Goal: Task Accomplishment & Management: Manage account settings

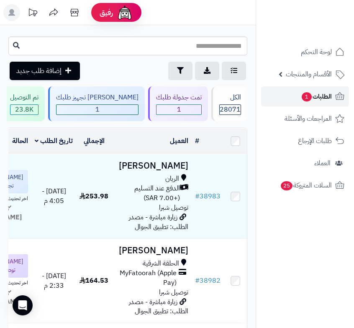
click at [323, 93] on span "الطلبات 1" at bounding box center [316, 96] width 31 height 12
click at [317, 103] on link "الطلبات 1" at bounding box center [305, 96] width 88 height 20
click at [306, 100] on span "1" at bounding box center [307, 97] width 11 height 10
click at [301, 99] on span "الطلبات 1" at bounding box center [316, 96] width 31 height 12
click at [323, 92] on span "الطلبات 1" at bounding box center [316, 96] width 31 height 12
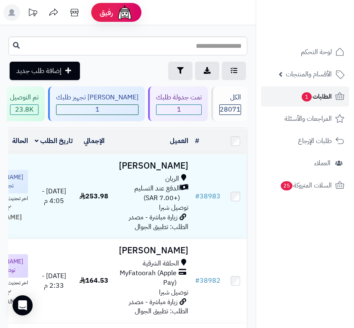
click at [315, 98] on span "الطلبات 1" at bounding box center [316, 96] width 31 height 12
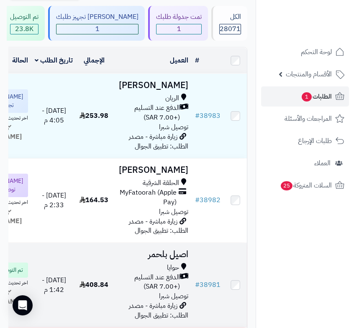
scroll to position [84, 0]
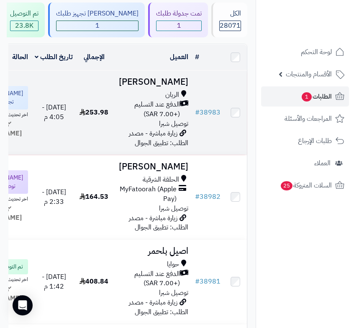
click at [139, 128] on div "الريان الدفع عند التسليم (+7.00 SAR) توصيل شبرا" at bounding box center [152, 109] width 73 height 38
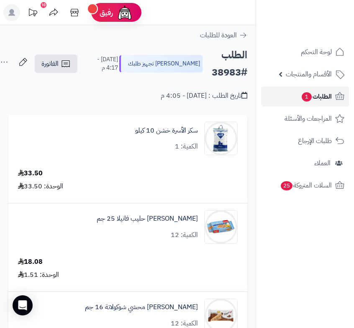
click at [302, 99] on span "1" at bounding box center [307, 96] width 10 height 9
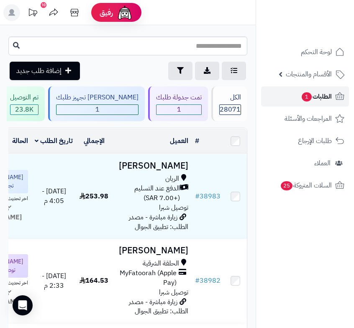
click at [331, 91] on span "الطلبات 1" at bounding box center [316, 96] width 31 height 12
click at [318, 96] on span "الطلبات 1" at bounding box center [316, 96] width 31 height 12
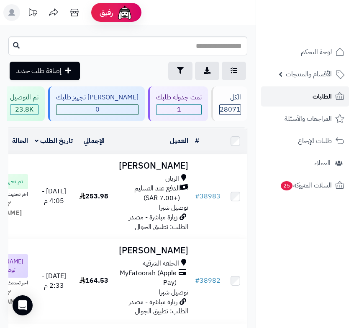
click at [320, 101] on span "الطلبات" at bounding box center [322, 96] width 19 height 12
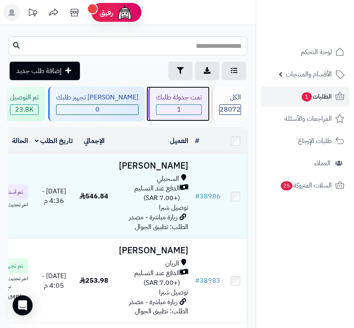
click at [190, 105] on span "1" at bounding box center [179, 110] width 45 height 10
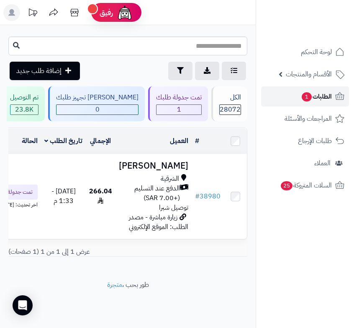
click at [310, 97] on span "1" at bounding box center [307, 96] width 10 height 9
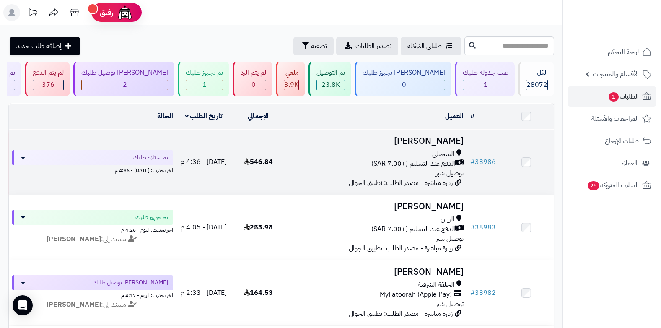
click at [354, 146] on h3 "[PERSON_NAME]" at bounding box center [376, 141] width 175 height 10
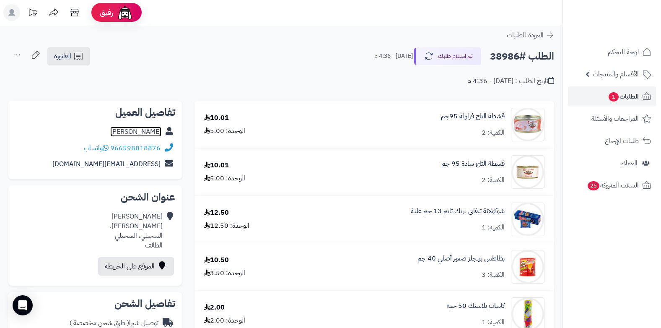
click at [150, 133] on link "عيسى الثبيتي" at bounding box center [135, 132] width 51 height 10
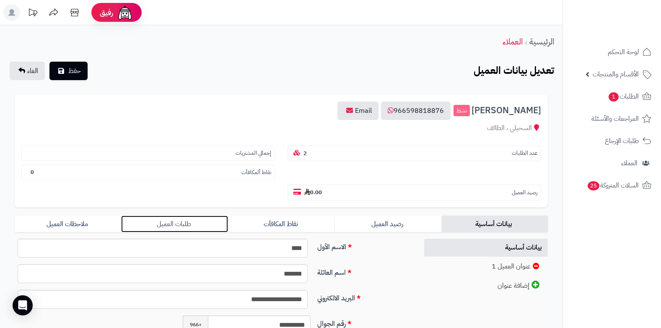
click at [176, 227] on link "طلبات العميل" at bounding box center [174, 223] width 106 height 17
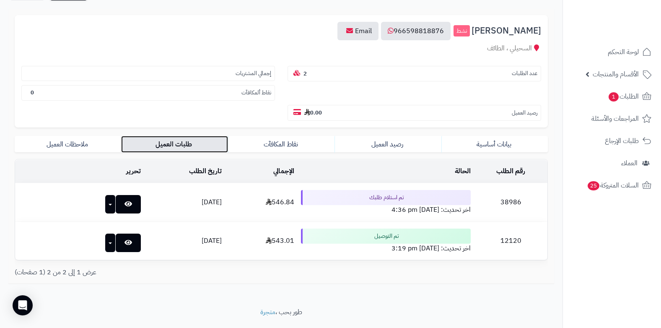
scroll to position [84, 0]
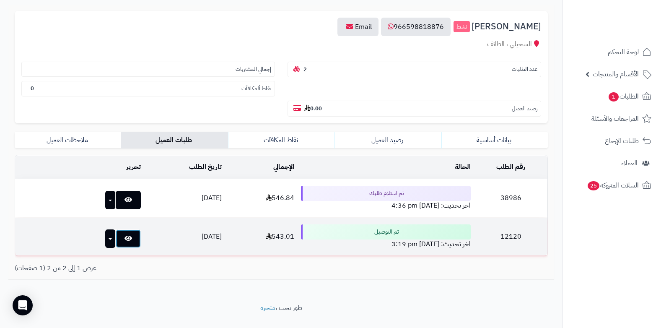
click at [124, 238] on icon at bounding box center [128, 238] width 8 height 7
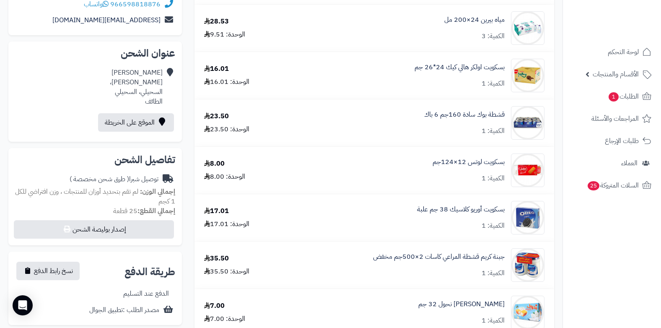
scroll to position [49, 0]
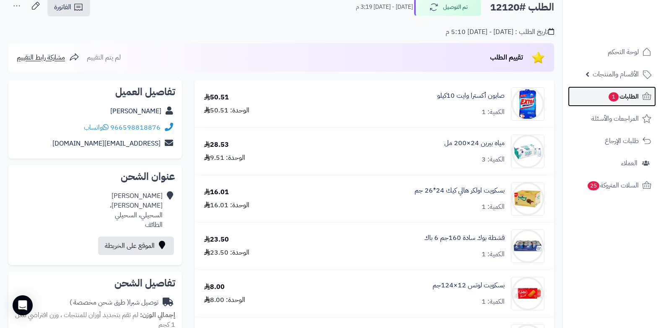
click at [632, 99] on span "الطلبات 1" at bounding box center [622, 96] width 31 height 12
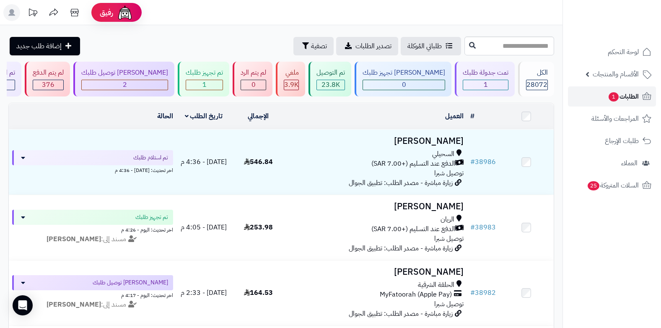
click at [608, 97] on span "1" at bounding box center [613, 97] width 10 height 10
click at [378, 6] on header "رفيق ! 10 الطلبات معالجة مكتمل إرجاع المنتجات العملاء المتواجدون الان 28801 عمل…" at bounding box center [330, 12] width 661 height 25
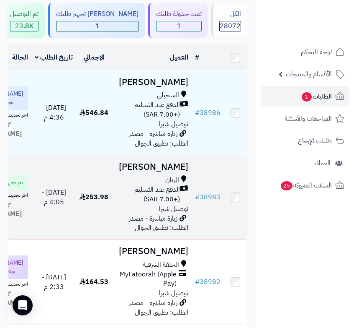
scroll to position [84, 0]
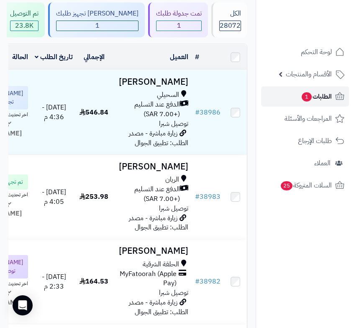
click at [292, 97] on link "الطلبات 1" at bounding box center [305, 96] width 88 height 20
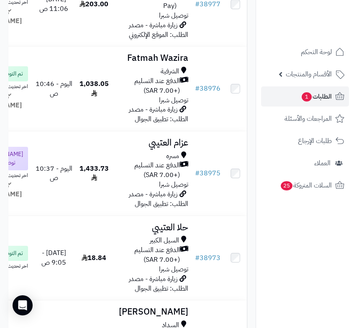
scroll to position [754, 0]
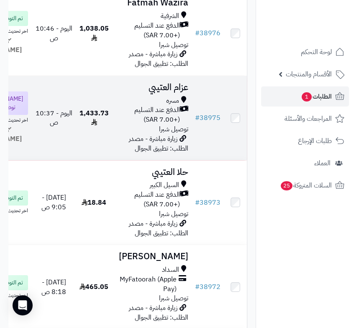
click at [112, 160] on td "1,433.73" at bounding box center [94, 118] width 36 height 84
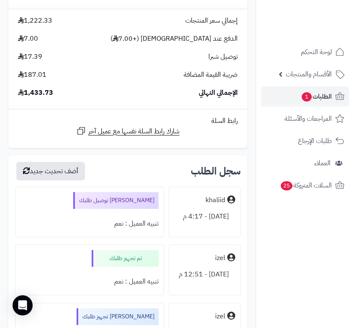
scroll to position [4525, 0]
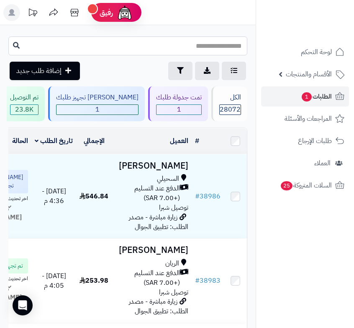
click at [207, 44] on input "text" at bounding box center [127, 45] width 239 height 19
type input "*****"
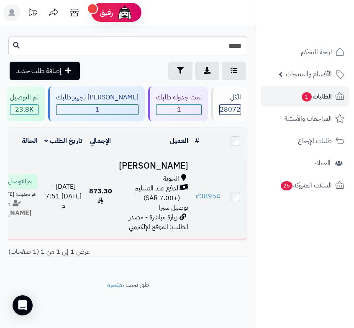
click at [160, 203] on span "الدفع عند التسليم (+7.00 SAR)" at bounding box center [149, 192] width 61 height 19
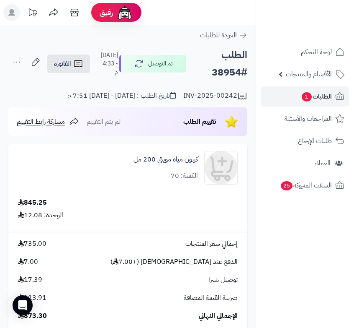
scroll to position [293, 0]
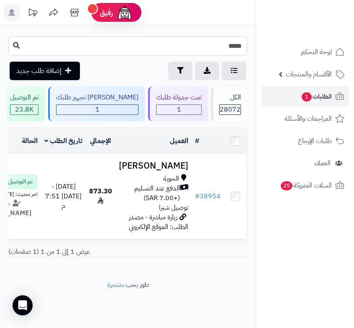
click at [202, 53] on input "*****" at bounding box center [127, 45] width 239 height 19
type input "*****"
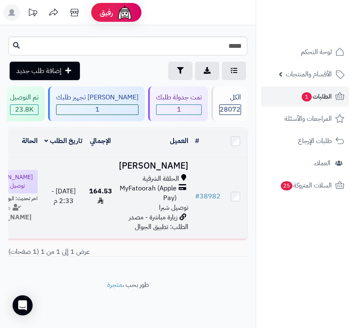
click at [161, 193] on span "MyFatoorah (Apple Pay)" at bounding box center [148, 192] width 58 height 19
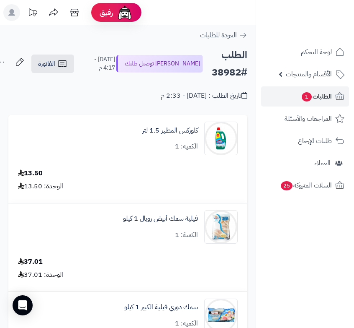
scroll to position [587, 0]
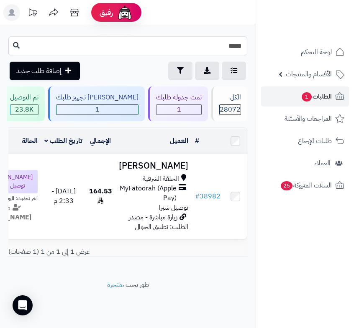
click at [165, 47] on input "*****" at bounding box center [127, 45] width 239 height 19
type input "*****"
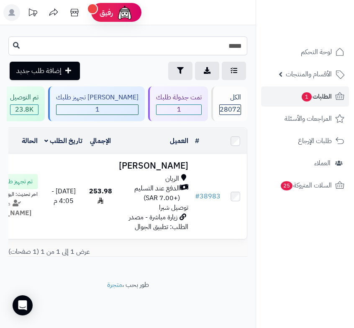
click at [165, 47] on input "*****" at bounding box center [127, 45] width 239 height 19
type input "*****"
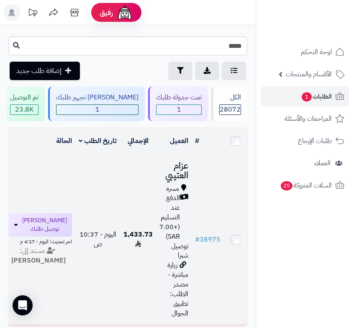
click at [176, 218] on span "الدفع عند التسليم (+7.00 SAR)" at bounding box center [170, 217] width 21 height 48
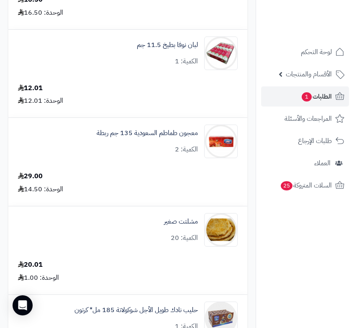
scroll to position [628, 0]
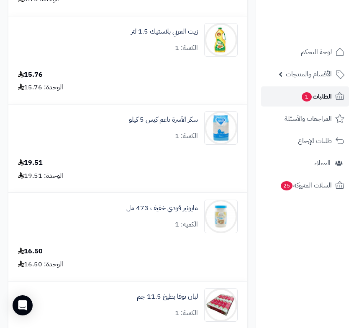
click at [328, 103] on link "الطلبات 1" at bounding box center [305, 96] width 88 height 20
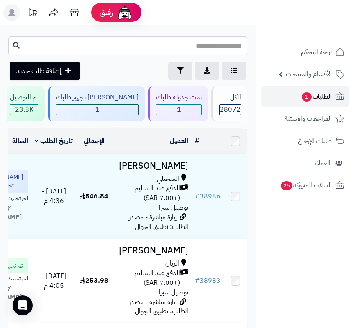
click at [319, 101] on span "الطلبات 1" at bounding box center [316, 96] width 31 height 12
click at [329, 94] on span "الطلبات 1" at bounding box center [316, 96] width 31 height 12
click at [292, 100] on link "الطلبات 1" at bounding box center [305, 96] width 88 height 20
click at [321, 98] on span "الطلبات 1" at bounding box center [316, 96] width 31 height 12
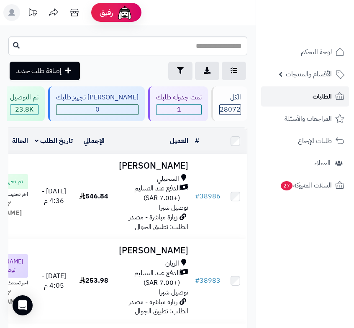
click at [337, 98] on icon at bounding box center [340, 96] width 10 height 10
click at [325, 97] on span "الطلبات" at bounding box center [322, 96] width 19 height 12
click at [319, 96] on span "الطلبات" at bounding box center [322, 96] width 19 height 12
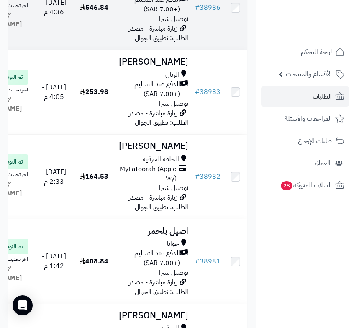
scroll to position [251, 0]
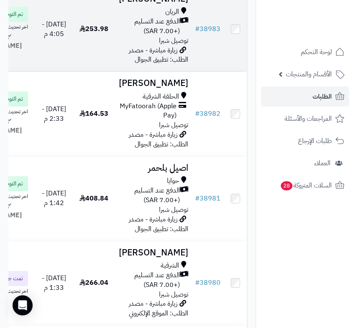
click at [154, 65] on span "زيارة مباشرة - مصدر الطلب: تطبيق الجوال" at bounding box center [158, 55] width 59 height 20
click at [156, 36] on span "الدفع عند التسليم (+7.00 SAR)" at bounding box center [148, 26] width 65 height 19
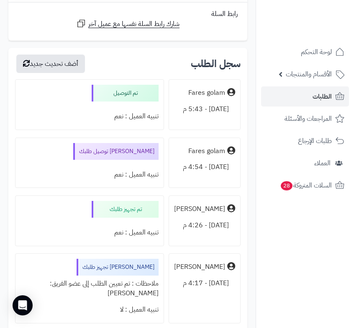
scroll to position [1047, 0]
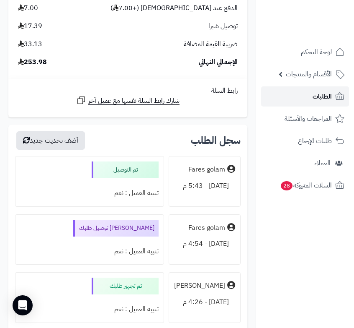
click at [328, 90] on link "الطلبات" at bounding box center [305, 96] width 88 height 20
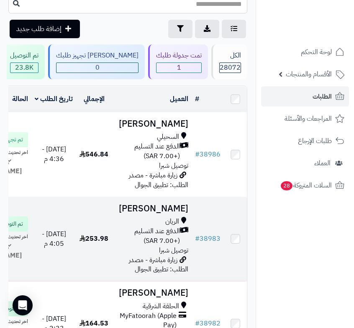
scroll to position [84, 0]
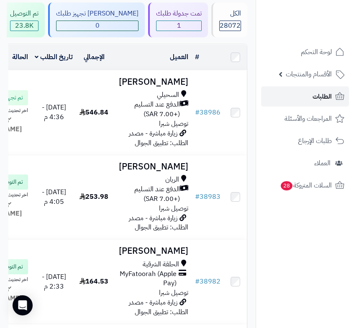
click at [322, 101] on span "الطلبات" at bounding box center [322, 96] width 19 height 12
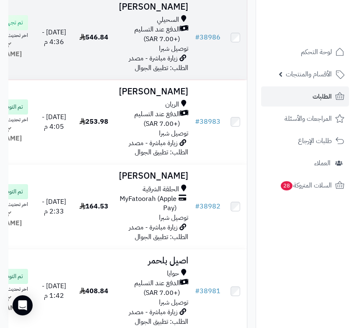
scroll to position [168, 0]
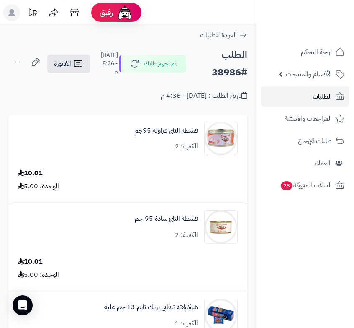
click at [326, 96] on span "الطلبات" at bounding box center [322, 96] width 19 height 12
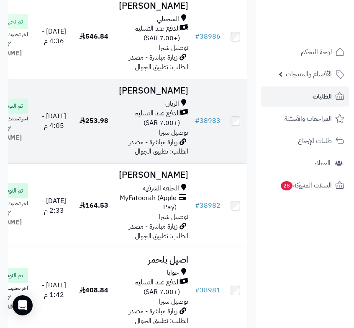
scroll to position [168, 0]
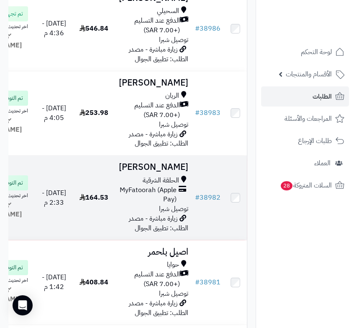
click at [169, 185] on span "الحلقة الشرقية" at bounding box center [161, 181] width 36 height 10
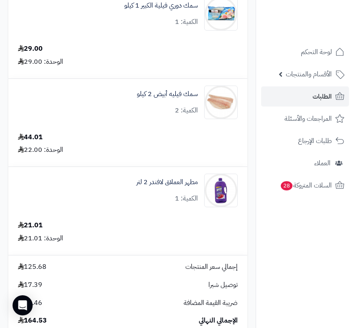
scroll to position [168, 0]
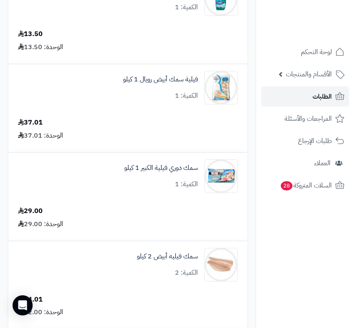
click at [331, 98] on span "الطلبات" at bounding box center [322, 96] width 19 height 12
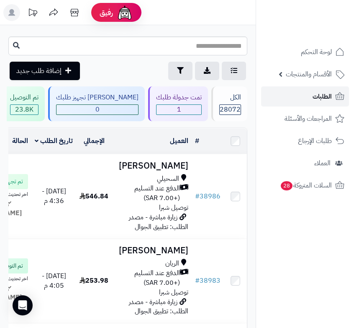
click at [331, 98] on span "الطلبات" at bounding box center [322, 96] width 19 height 12
click at [315, 91] on span "الطلبات" at bounding box center [322, 96] width 19 height 12
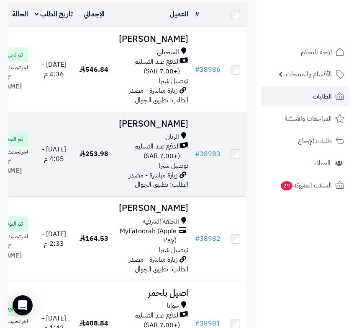
scroll to position [126, 0]
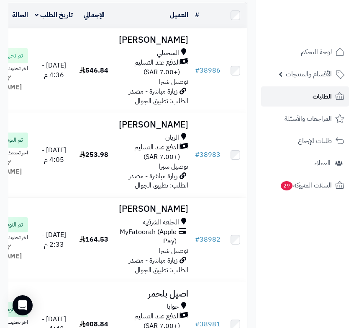
drag, startPoint x: 165, startPoint y: 142, endPoint x: 308, endPoint y: 102, distance: 147.8
click at [308, 102] on link "الطلبات" at bounding box center [305, 96] width 88 height 20
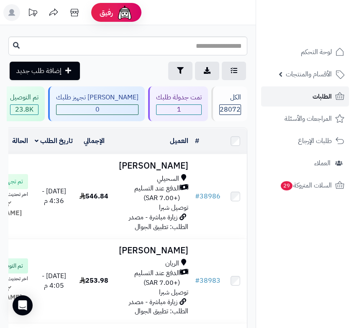
click at [269, 104] on link "الطلبات" at bounding box center [305, 96] width 88 height 20
click at [328, 99] on span "الطلبات" at bounding box center [322, 96] width 19 height 12
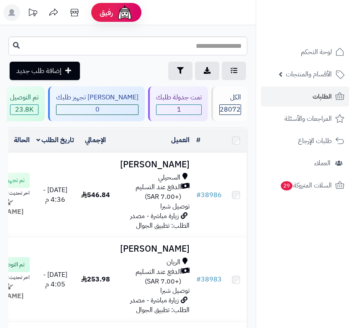
click at [329, 101] on span "الطلبات" at bounding box center [322, 96] width 19 height 12
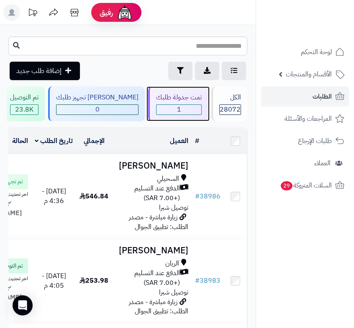
click at [199, 112] on span "1" at bounding box center [179, 110] width 45 height 10
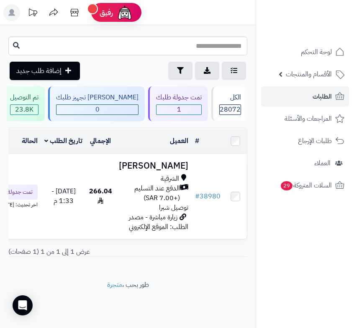
scroll to position [76, 0]
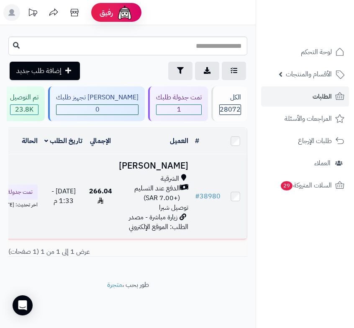
click at [169, 183] on span "الدفع عند التسليم (+7.00 SAR)" at bounding box center [149, 192] width 61 height 19
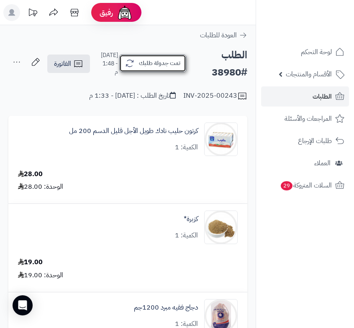
click at [141, 62] on button "تمت جدولة طلبك" at bounding box center [152, 63] width 67 height 18
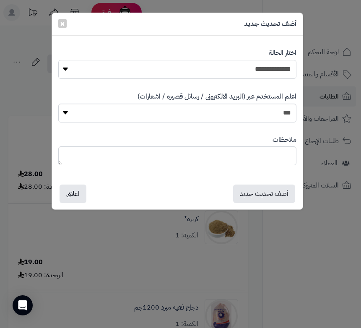
click at [180, 75] on select "**********" at bounding box center [177, 69] width 238 height 19
select select "*"
click at [58, 60] on select "**********" at bounding box center [177, 69] width 238 height 19
click at [213, 159] on textarea at bounding box center [177, 155] width 238 height 19
type textarea "***"
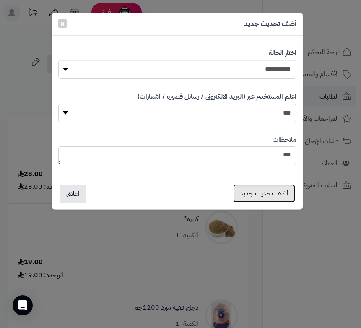
click at [267, 193] on button "أضف تحديث جديد" at bounding box center [264, 193] width 62 height 18
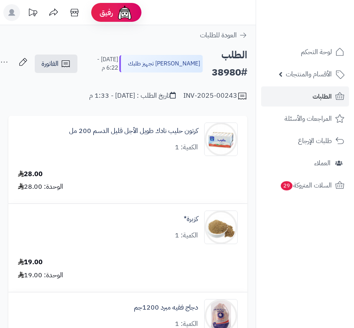
click at [13, 64] on icon at bounding box center [4, 62] width 17 height 17
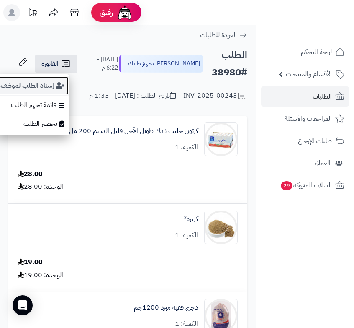
click at [37, 88] on button "إسناد الطلب لموظف" at bounding box center [32, 85] width 73 height 19
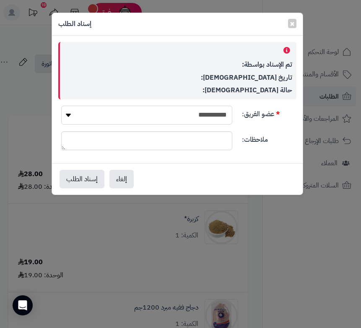
click at [204, 111] on select "**********" at bounding box center [146, 115] width 171 height 19
select select "**"
click at [61, 106] on select "**********" at bounding box center [146, 115] width 171 height 19
click at [86, 183] on button "إسناد الطلب" at bounding box center [81, 178] width 45 height 18
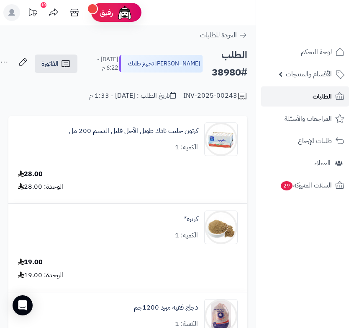
click at [330, 90] on link "الطلبات" at bounding box center [305, 96] width 88 height 20
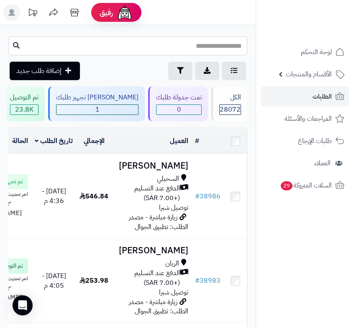
click at [176, 42] on input "text" at bounding box center [127, 45] width 239 height 19
type input "*****"
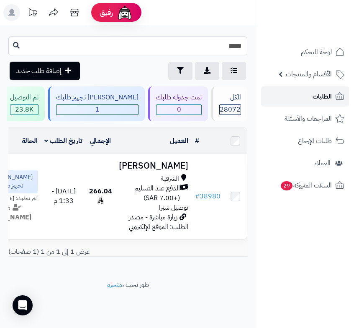
click at [319, 98] on span "الطلبات" at bounding box center [322, 96] width 19 height 12
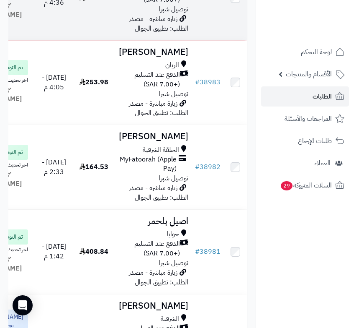
scroll to position [209, 0]
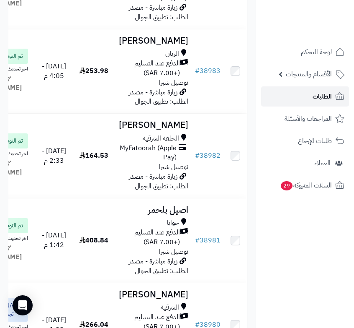
click at [318, 96] on span "الطلبات" at bounding box center [322, 96] width 19 height 12
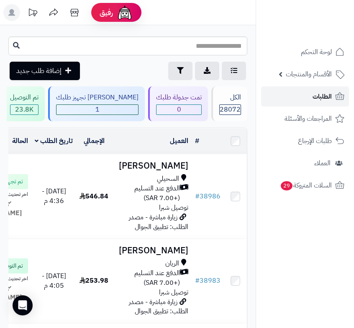
click at [318, 96] on span "الطلبات" at bounding box center [322, 96] width 19 height 12
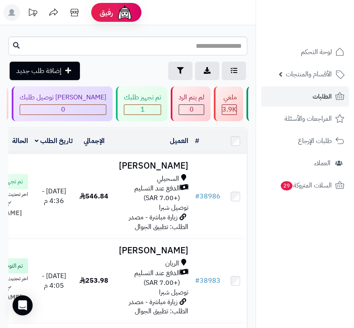
scroll to position [0, -269]
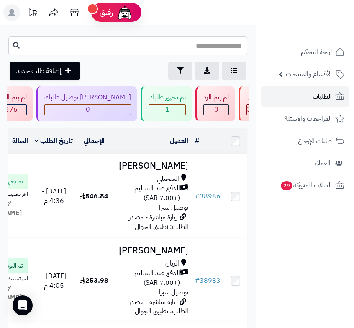
click at [312, 96] on link "الطلبات" at bounding box center [305, 96] width 88 height 20
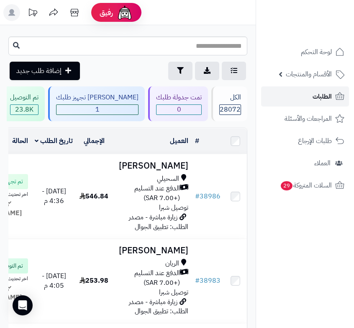
click at [323, 90] on link "الطلبات" at bounding box center [305, 96] width 88 height 20
click at [320, 94] on span "الطلبات" at bounding box center [322, 96] width 19 height 12
click at [300, 93] on link "الطلبات" at bounding box center [305, 96] width 88 height 20
click at [321, 98] on span "الطلبات" at bounding box center [322, 96] width 19 height 12
click at [315, 102] on link "الطلبات" at bounding box center [305, 96] width 88 height 20
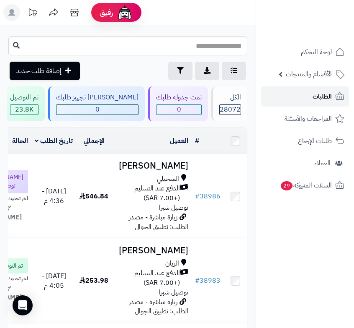
click at [314, 102] on link "الطلبات" at bounding box center [305, 96] width 88 height 20
click at [326, 96] on span "الطلبات" at bounding box center [322, 96] width 19 height 12
click at [323, 94] on span "الطلبات" at bounding box center [322, 96] width 19 height 12
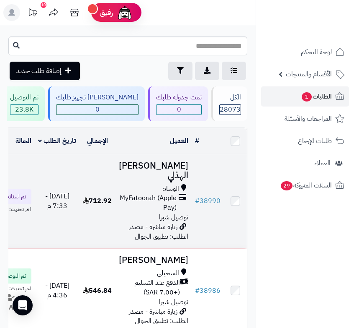
click at [170, 198] on span "MyFatoorah (Apple Pay)" at bounding box center [148, 202] width 58 height 19
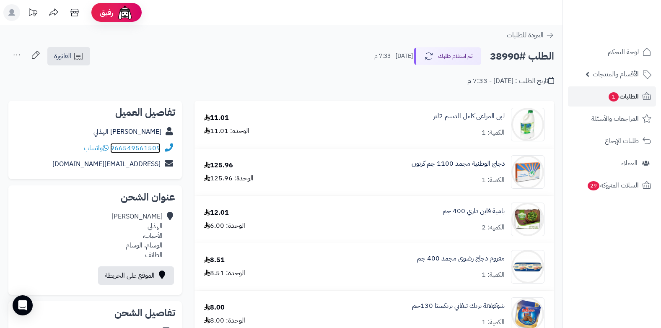
click at [112, 146] on link "966549561509" at bounding box center [135, 148] width 50 height 10
drag, startPoint x: 111, startPoint y: 147, endPoint x: 116, endPoint y: 147, distance: 5.5
click at [116, 147] on div "966549561509 واتساب" at bounding box center [122, 148] width 77 height 10
copy div "66549561509"
click at [360, 99] on span "الطلبات 1" at bounding box center [622, 96] width 31 height 12
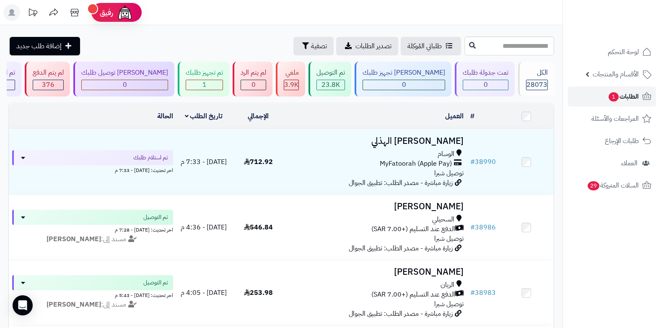
click at [634, 96] on span "الطلبات 1" at bounding box center [622, 96] width 31 height 12
click at [612, 94] on span "1" at bounding box center [613, 97] width 11 height 10
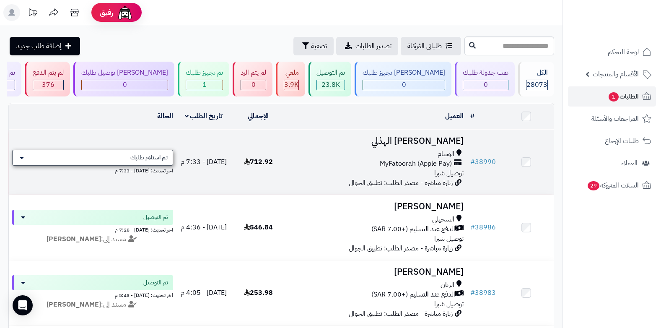
click at [150, 160] on span "تم استلام طلبك" at bounding box center [148, 157] width 37 height 8
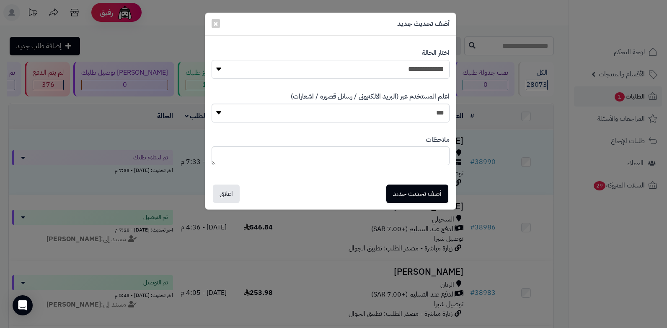
click at [353, 69] on select "**********" at bounding box center [331, 69] width 238 height 19
select select "*"
click at [212, 60] on select "**********" at bounding box center [331, 69] width 238 height 19
click at [345, 165] on div "ملاحظات" at bounding box center [331, 150] width 238 height 43
type textarea "****"
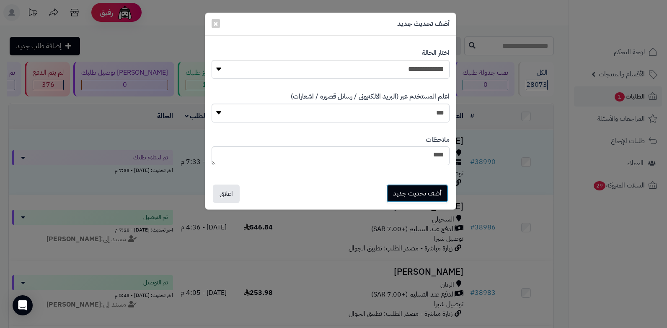
click at [402, 196] on button "أضف تحديث جديد" at bounding box center [417, 193] width 62 height 18
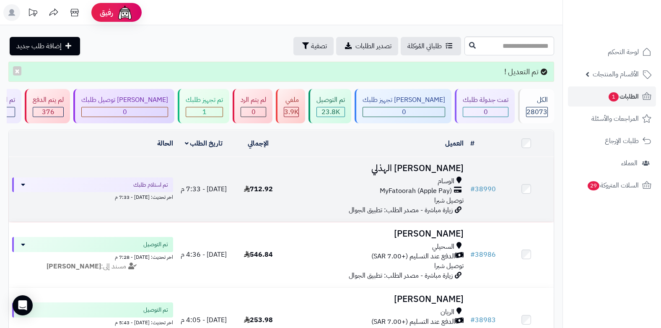
click at [394, 171] on h3 "[PERSON_NAME] الهذلي" at bounding box center [376, 168] width 175 height 10
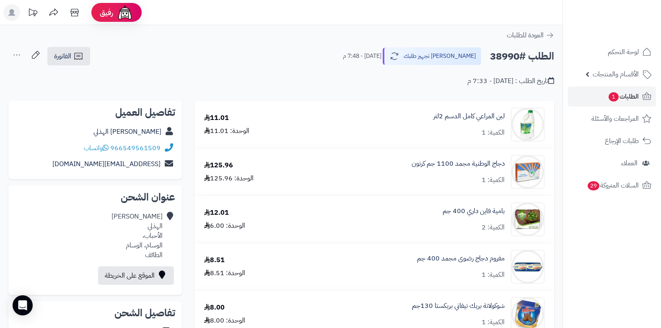
click at [13, 53] on icon at bounding box center [16, 55] width 17 height 17
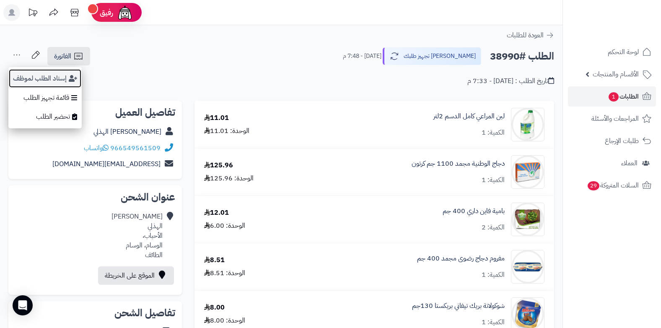
click at [26, 79] on button "إسناد الطلب لموظف" at bounding box center [44, 78] width 73 height 19
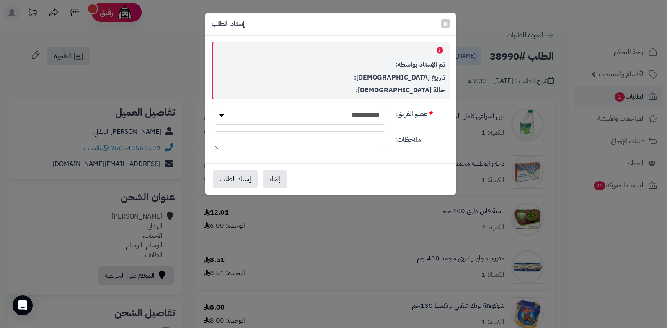
click at [342, 110] on select "**********" at bounding box center [300, 115] width 171 height 19
select select "**"
click at [215, 106] on select "**********" at bounding box center [300, 115] width 171 height 19
click at [237, 178] on button "إسناد الطلب" at bounding box center [235, 178] width 45 height 18
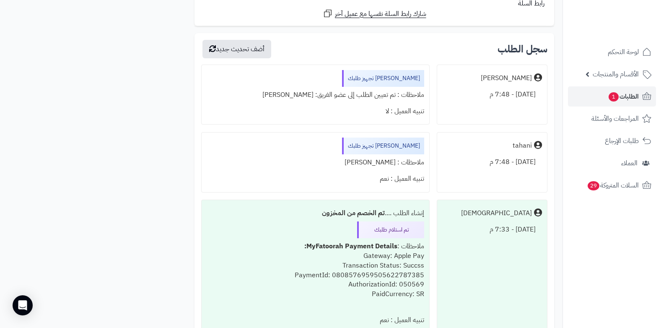
scroll to position [2316, 0]
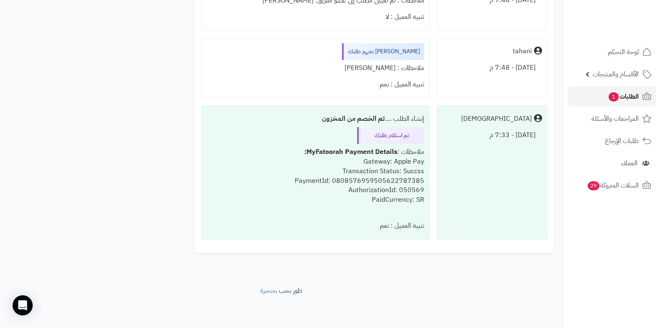
click at [633, 101] on span "الطلبات 1" at bounding box center [622, 96] width 31 height 12
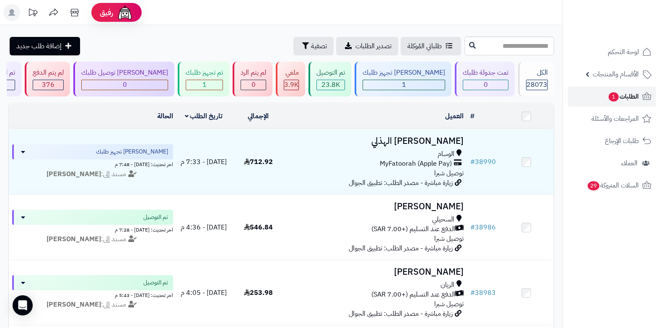
click at [633, 100] on span "الطلبات 1" at bounding box center [622, 96] width 31 height 12
click at [631, 97] on span "الطلبات 1" at bounding box center [622, 96] width 31 height 12
click at [216, 87] on div "1" at bounding box center [204, 85] width 36 height 10
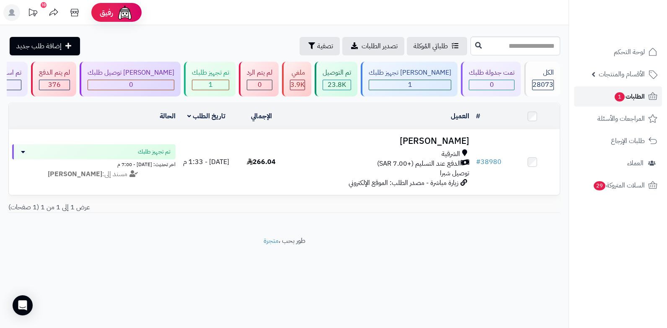
click at [631, 100] on span "الطلبات 1" at bounding box center [629, 96] width 31 height 12
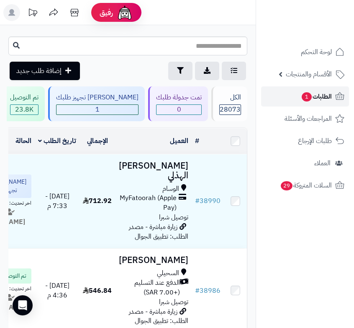
click at [319, 101] on span "الطلبات 1" at bounding box center [316, 96] width 31 height 12
click at [310, 98] on span "1" at bounding box center [307, 97] width 10 height 10
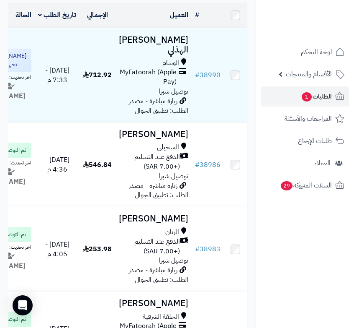
scroll to position [84, 0]
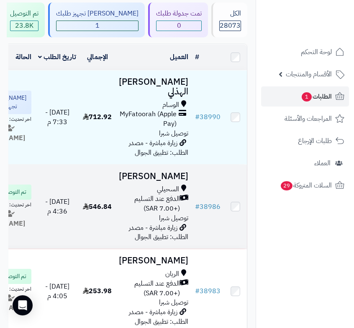
click at [171, 213] on span "الدفع عند التسليم (+7.00 SAR)" at bounding box center [149, 203] width 61 height 19
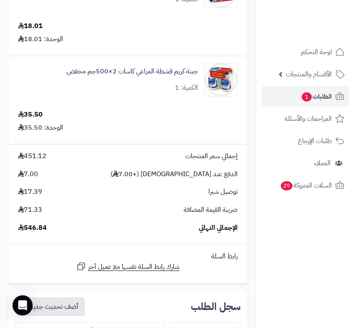
scroll to position [4357, 0]
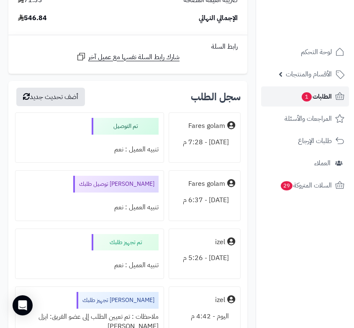
click at [294, 95] on link "الطلبات 1" at bounding box center [305, 96] width 88 height 20
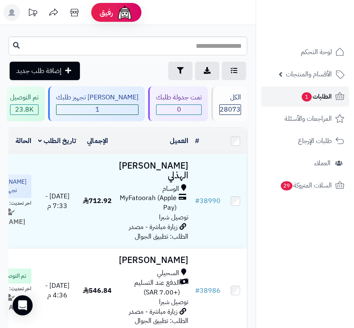
click at [306, 100] on span "1" at bounding box center [307, 97] width 10 height 10
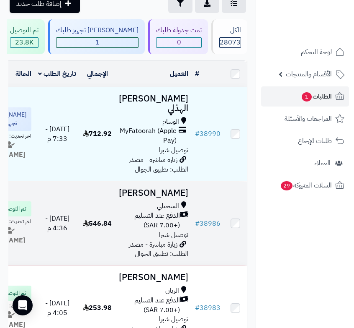
scroll to position [42, 0]
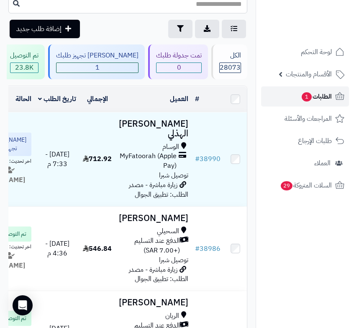
click at [321, 100] on span "الطلبات 1" at bounding box center [316, 96] width 31 height 12
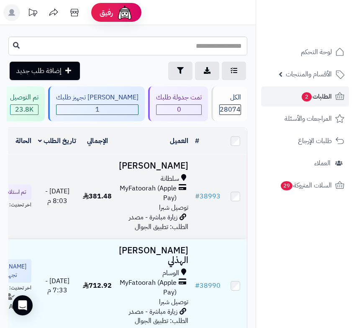
click at [157, 199] on span "MyFatoorah (Apple Pay)" at bounding box center [148, 192] width 58 height 19
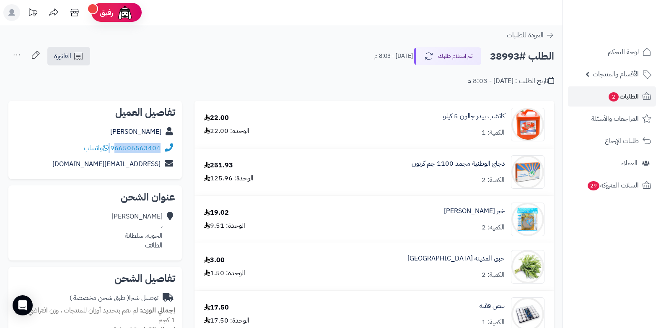
drag, startPoint x: 111, startPoint y: 146, endPoint x: 115, endPoint y: 145, distance: 4.3
click at [115, 145] on div "966506563404 واتساب" at bounding box center [122, 148] width 77 height 10
copy div "66506563404"
click at [345, 79] on div "تاريخ الطلب : [DATE] - 8:03 م" at bounding box center [280, 76] width 545 height 20
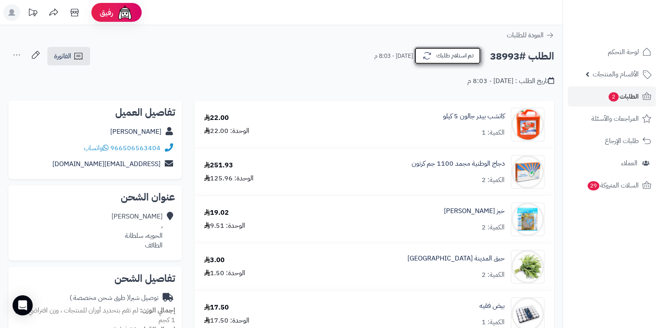
click at [354, 51] on button "تم استلام طلبك" at bounding box center [447, 56] width 67 height 18
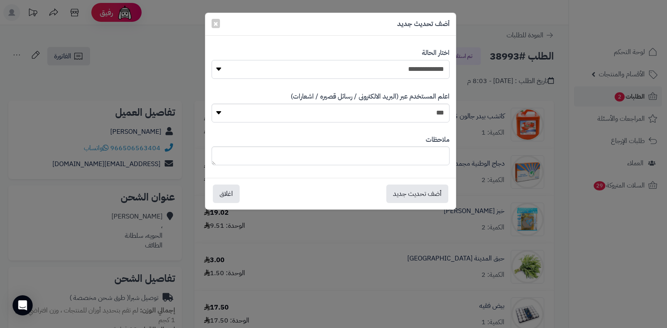
click at [354, 71] on select "**********" at bounding box center [331, 69] width 238 height 19
select select "*"
click at [212, 60] on select "**********" at bounding box center [331, 69] width 238 height 19
click at [354, 153] on textarea at bounding box center [331, 155] width 238 height 19
type textarea "****"
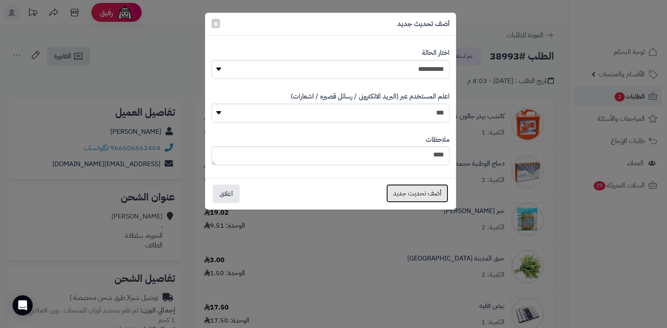
click at [354, 192] on button "أضف تحديث جديد" at bounding box center [417, 193] width 62 height 18
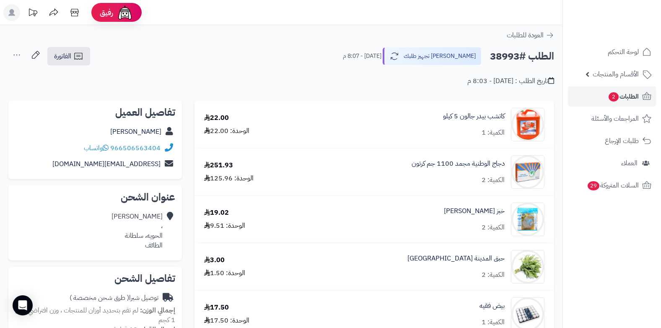
click at [15, 55] on icon at bounding box center [16, 55] width 17 height 17
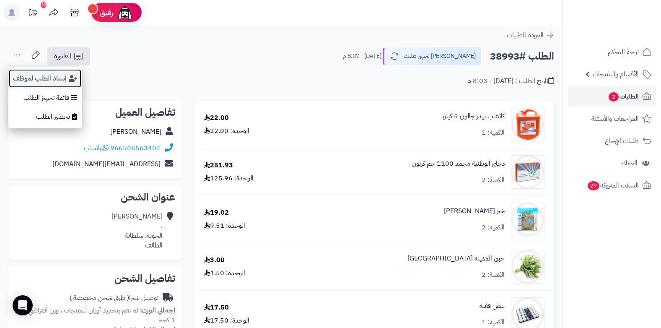
click at [39, 81] on button "إسناد الطلب لموظف" at bounding box center [44, 78] width 73 height 19
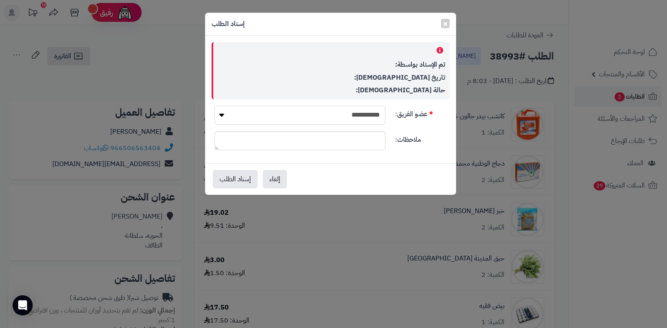
click at [357, 113] on select "**********" at bounding box center [300, 115] width 171 height 19
select select "**"
click at [215, 106] on select "**********" at bounding box center [300, 115] width 171 height 19
click at [250, 174] on button "إسناد الطلب" at bounding box center [235, 178] width 45 height 18
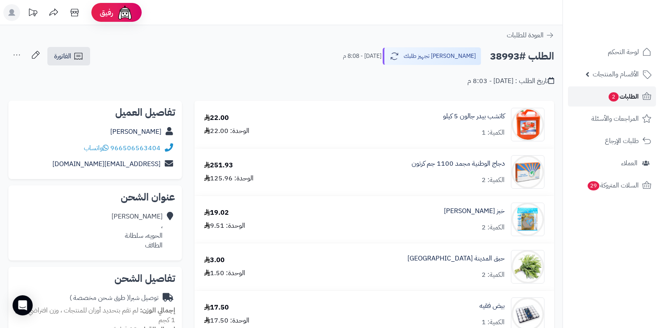
click at [615, 99] on span "2" at bounding box center [613, 96] width 10 height 9
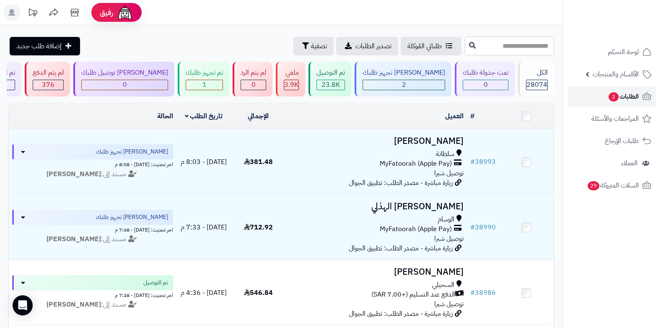
click at [616, 97] on span "2" at bounding box center [613, 97] width 11 height 10
click at [619, 93] on span "الطلبات 2" at bounding box center [622, 96] width 31 height 12
click at [627, 98] on span "الطلبات 2" at bounding box center [622, 96] width 31 height 12
click at [612, 100] on span "2" at bounding box center [613, 96] width 10 height 9
click at [207, 80] on span "1" at bounding box center [204, 85] width 4 height 10
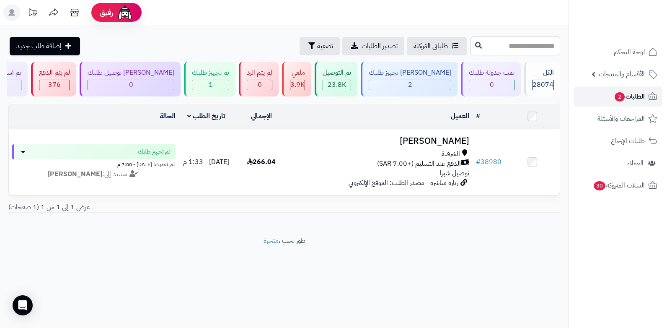
click at [626, 95] on span "الطلبات 2" at bounding box center [629, 96] width 31 height 12
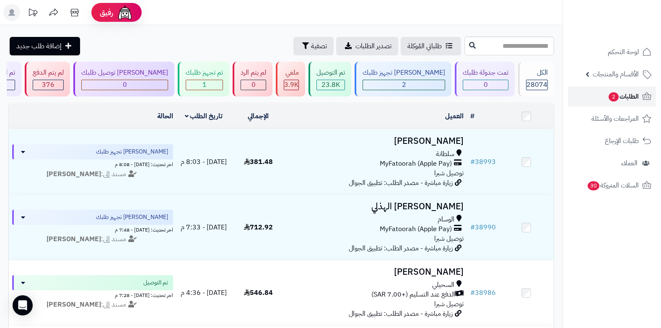
click at [627, 96] on span "الطلبات 2" at bounding box center [622, 96] width 31 height 12
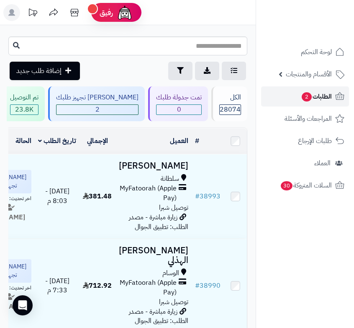
click at [325, 93] on span "الطلبات 2" at bounding box center [316, 96] width 31 height 12
click at [326, 93] on span "الطلبات" at bounding box center [322, 96] width 19 height 12
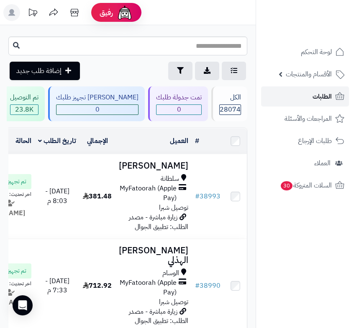
click at [326, 93] on span "الطلبات" at bounding box center [322, 96] width 19 height 12
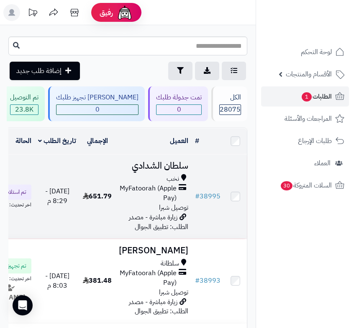
click at [158, 197] on span "MyFatoorah (Apple Pay)" at bounding box center [148, 192] width 58 height 19
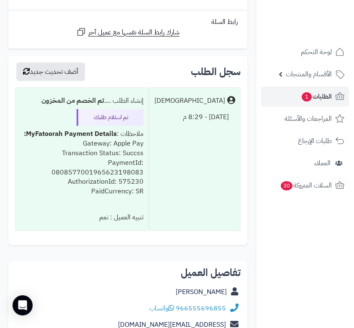
scroll to position [1383, 0]
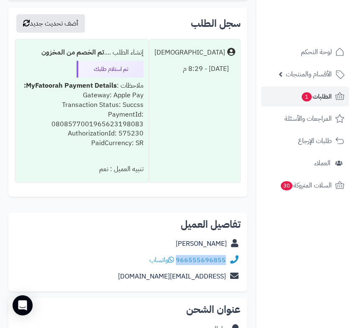
drag, startPoint x: 177, startPoint y: 247, endPoint x: 238, endPoint y: 251, distance: 60.9
click at [238, 252] on div "966555696855 واتساب" at bounding box center [128, 260] width 226 height 16
copy div "966555696855"
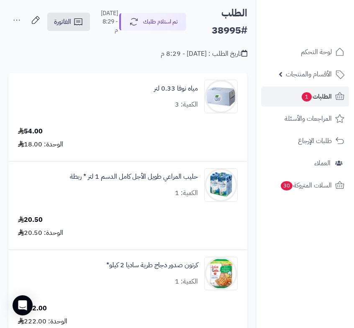
scroll to position [0, 0]
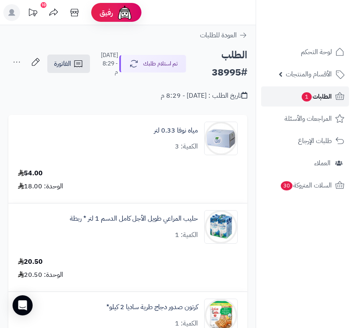
click at [314, 92] on span "الطلبات 1" at bounding box center [316, 96] width 31 height 12
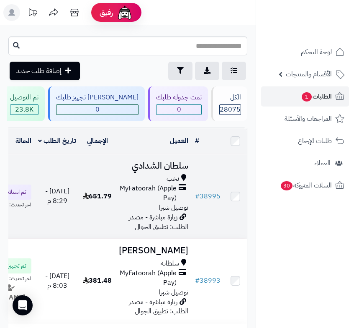
click at [165, 198] on span "MyFatoorah (Apple Pay)" at bounding box center [148, 192] width 58 height 19
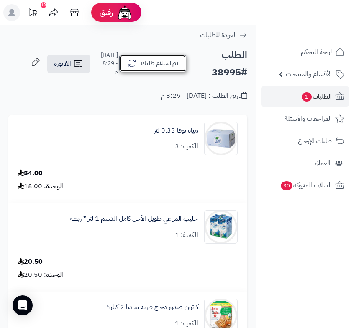
click at [159, 70] on button "تم استلام طلبك" at bounding box center [152, 63] width 67 height 18
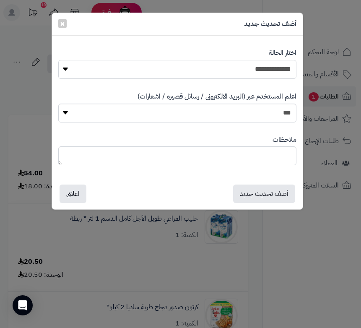
click at [195, 70] on select "**********" at bounding box center [177, 69] width 238 height 19
select select "*"
click at [58, 60] on select "**********" at bounding box center [177, 69] width 238 height 19
click at [265, 193] on button "أضف تحديث جديد" at bounding box center [264, 193] width 62 height 18
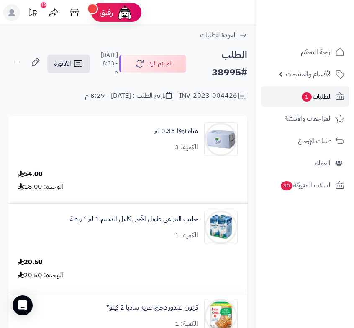
click at [331, 95] on span "الطلبات 1" at bounding box center [316, 96] width 31 height 12
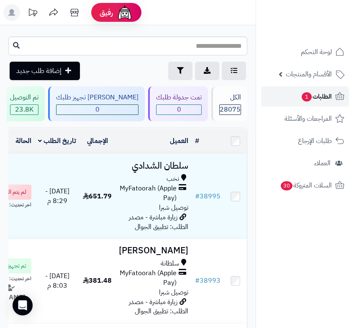
click at [320, 97] on span "الطلبات 1" at bounding box center [316, 96] width 31 height 12
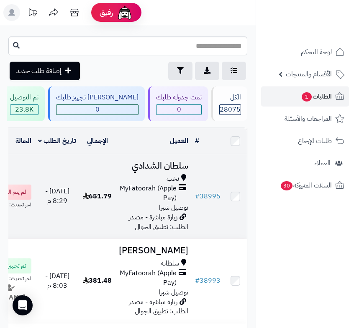
click at [145, 212] on div "نخب MyFatoorah (Apple Pay) توصيل شبرا" at bounding box center [154, 193] width 70 height 38
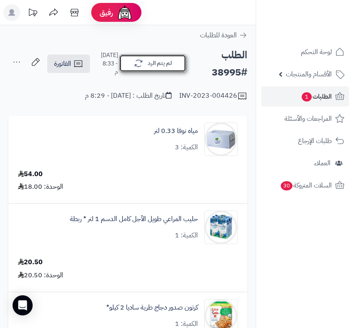
click at [156, 67] on button "لم يتم الرد" at bounding box center [152, 63] width 67 height 18
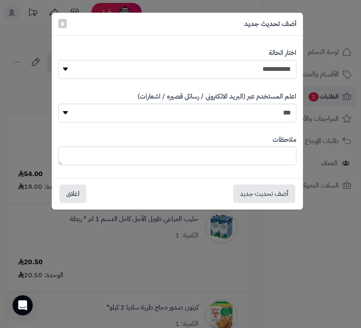
click at [227, 71] on select "**********" at bounding box center [177, 69] width 238 height 19
select select "*"
click at [58, 60] on select "**********" at bounding box center [177, 69] width 238 height 19
click at [195, 153] on textarea at bounding box center [177, 155] width 238 height 19
type textarea "***"
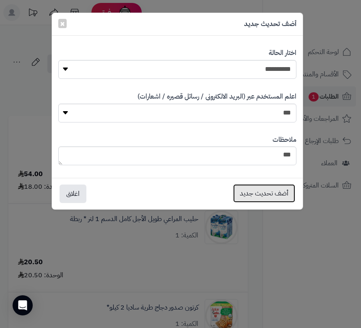
click at [247, 191] on button "أضف تحديث جديد" at bounding box center [264, 193] width 62 height 18
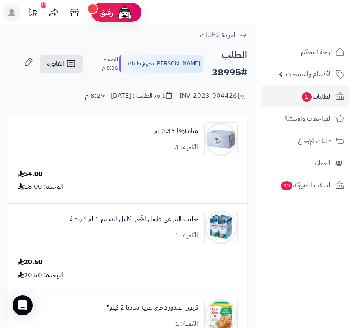
click at [15, 61] on icon at bounding box center [9, 62] width 17 height 17
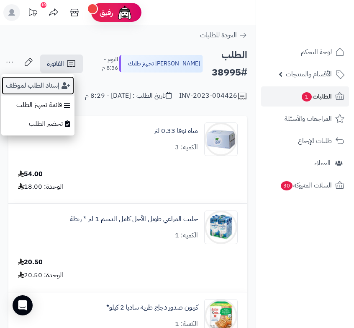
click at [34, 87] on button "إسناد الطلب لموظف" at bounding box center [37, 85] width 73 height 19
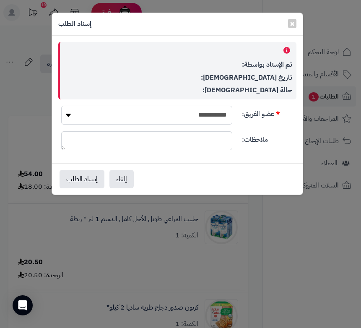
click at [150, 114] on select "**********" at bounding box center [146, 115] width 171 height 19
select select "**"
click at [61, 106] on select "**********" at bounding box center [146, 115] width 171 height 19
click at [92, 184] on button "إسناد الطلب" at bounding box center [81, 178] width 45 height 18
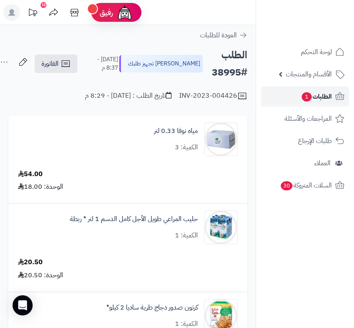
click at [298, 98] on link "الطلبات 1" at bounding box center [305, 96] width 88 height 20
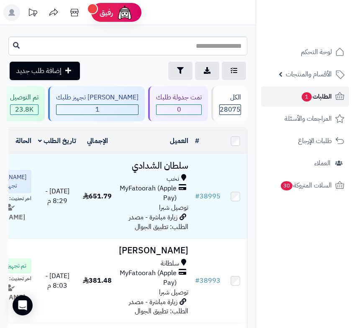
click at [321, 100] on span "الطلبات 1" at bounding box center [316, 96] width 31 height 12
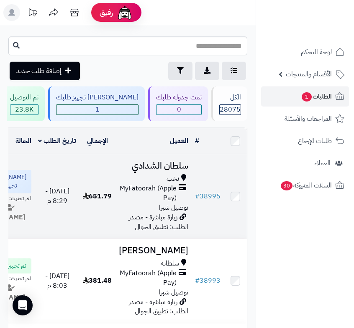
click at [146, 212] on div "نخب MyFatoorah (Apple Pay) توصيل شبرا" at bounding box center [154, 193] width 70 height 38
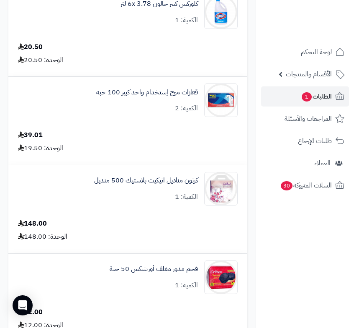
scroll to position [922, 0]
click at [320, 99] on span "الطلبات 1" at bounding box center [316, 96] width 31 height 12
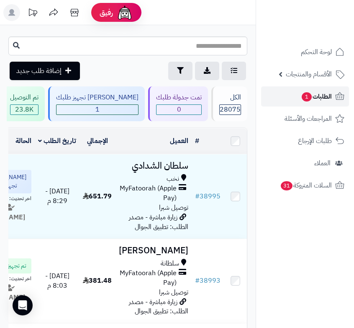
click at [301, 96] on span "الطلبات 1" at bounding box center [316, 96] width 31 height 12
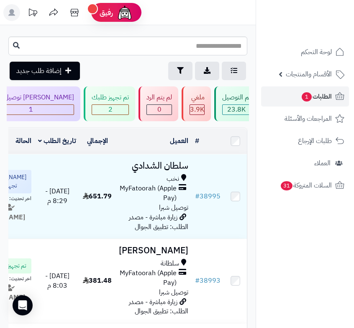
scroll to position [0, -269]
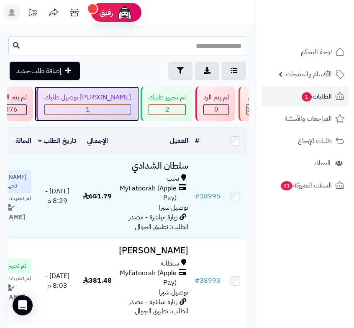
click at [131, 111] on span "1" at bounding box center [88, 110] width 86 height 10
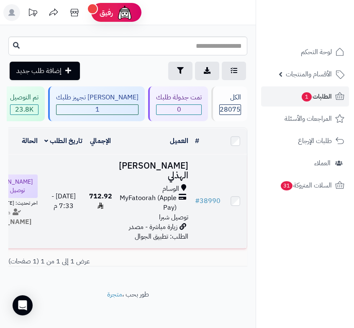
click at [141, 220] on td "[PERSON_NAME] الهذلي الوسام MyFatoorah (Apple Pay) توصيل شبرا زيارة مباشرة - مص…" at bounding box center [154, 201] width 76 height 94
click at [155, 200] on span "MyFatoorah (Apple Pay)" at bounding box center [148, 202] width 58 height 19
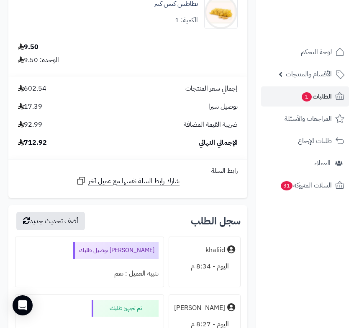
scroll to position [4022, 0]
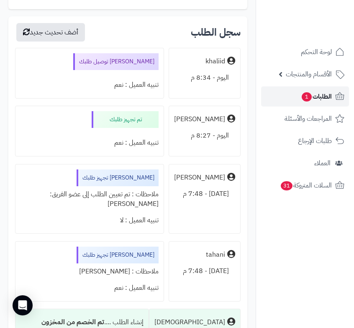
click at [310, 100] on span "الطلبات 1" at bounding box center [316, 96] width 31 height 12
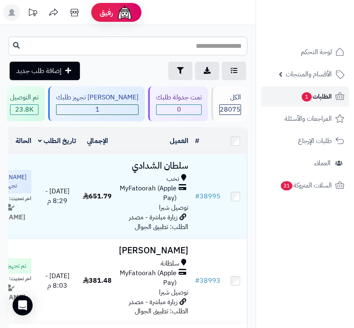
click at [305, 99] on span "1" at bounding box center [307, 96] width 10 height 9
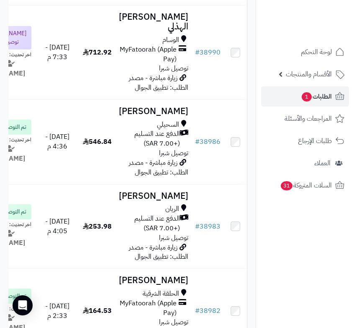
scroll to position [377, 0]
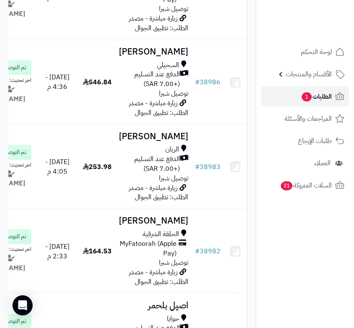
click at [317, 95] on span "الطلبات 1" at bounding box center [316, 96] width 31 height 12
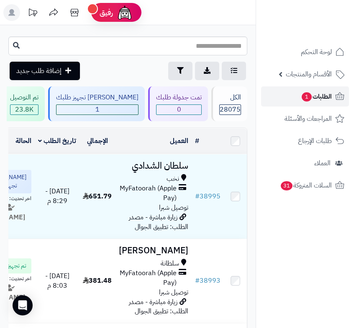
click at [304, 99] on span "1" at bounding box center [307, 97] width 11 height 10
click at [313, 93] on span "الطلبات 1" at bounding box center [316, 96] width 31 height 12
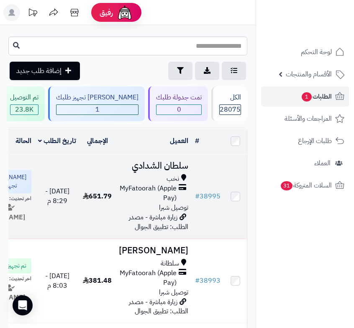
click at [167, 203] on span "MyFatoorah (Apple Pay)" at bounding box center [148, 192] width 58 height 19
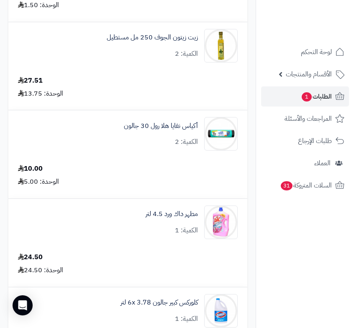
scroll to position [628, 0]
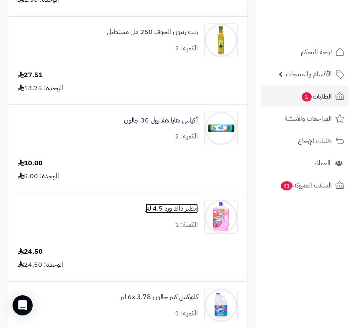
click at [175, 204] on link "مطهر داك ورد 4.5 لتر" at bounding box center [172, 209] width 52 height 10
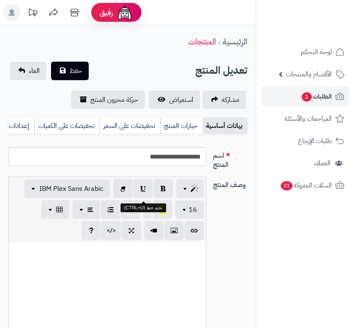
type input "*****"
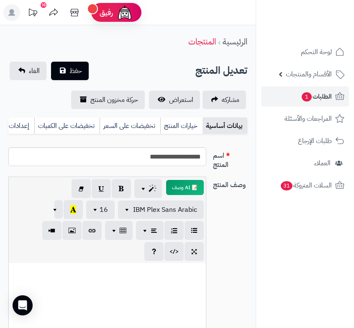
scroll to position [0, -97]
click at [44, 129] on link "بيانات إضافية" at bounding box center [29, 125] width 42 height 17
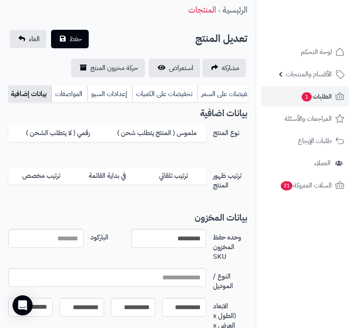
scroll to position [84, 0]
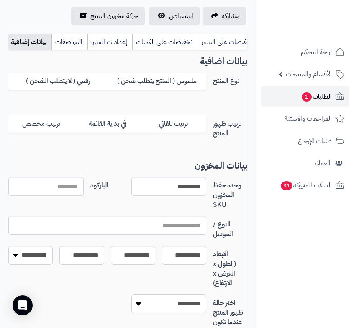
click at [308, 101] on span "1" at bounding box center [307, 97] width 10 height 10
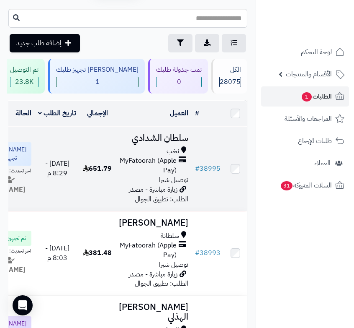
scroll to position [42, 0]
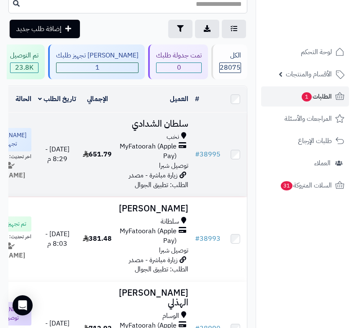
click at [163, 185] on span "زيارة مباشرة - مصدر الطلب: تطبيق الجوال" at bounding box center [158, 180] width 59 height 20
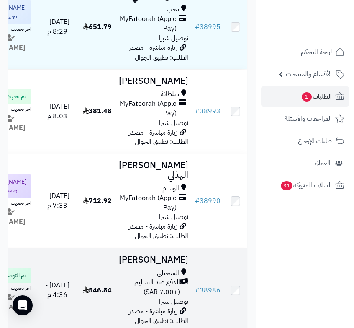
scroll to position [168, 0]
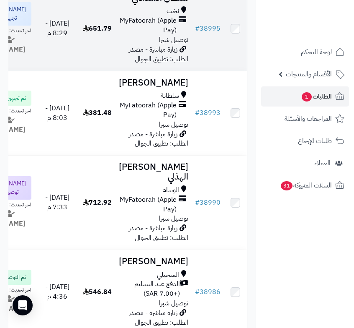
click at [176, 45] on span "توصيل شبرا" at bounding box center [173, 40] width 29 height 10
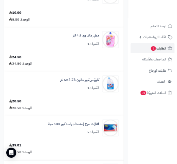
scroll to position [754, 0]
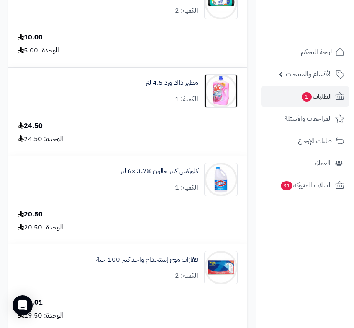
click at [222, 90] on img at bounding box center [221, 91] width 33 height 34
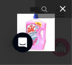
click at [62, 10] on icon at bounding box center [63, 9] width 10 height 10
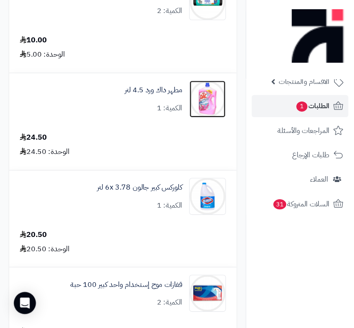
scroll to position [755, 0]
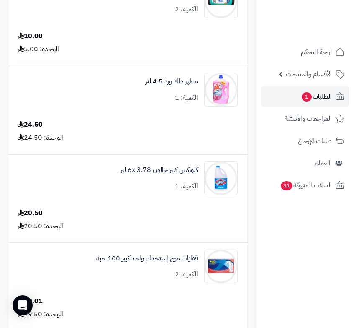
drag, startPoint x: 4, startPoint y: 0, endPoint x: 309, endPoint y: 89, distance: 317.8
click at [309, 89] on link "الطلبات 1" at bounding box center [305, 96] width 88 height 20
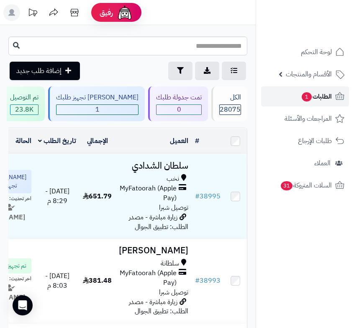
click at [310, 95] on span "1" at bounding box center [307, 97] width 11 height 10
click at [314, 97] on span "الطلبات 1" at bounding box center [316, 96] width 31 height 12
click at [309, 96] on span "1" at bounding box center [307, 96] width 10 height 9
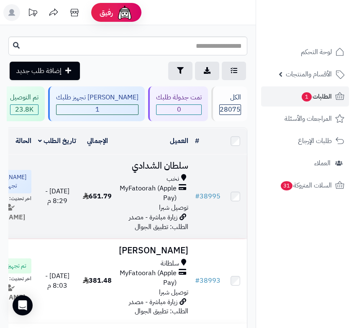
click at [155, 195] on span "MyFatoorah (Apple Pay)" at bounding box center [148, 192] width 58 height 19
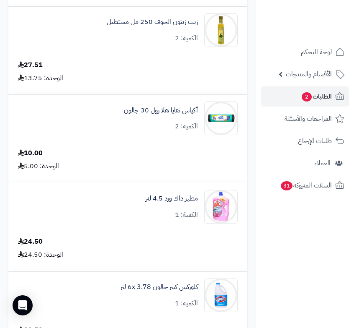
scroll to position [796, 0]
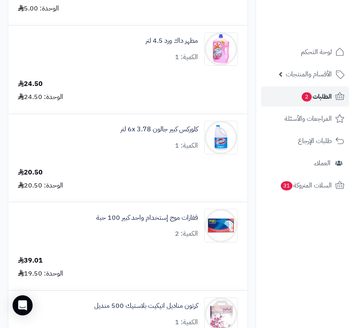
click at [318, 101] on span "الطلبات 2" at bounding box center [316, 96] width 31 height 12
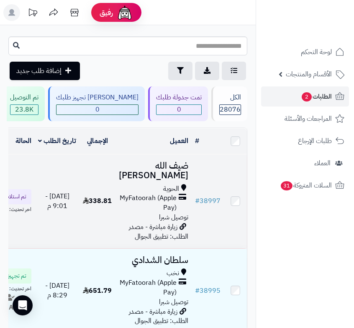
click at [165, 205] on span "MyFatoorah (Apple Pay)" at bounding box center [148, 202] width 58 height 19
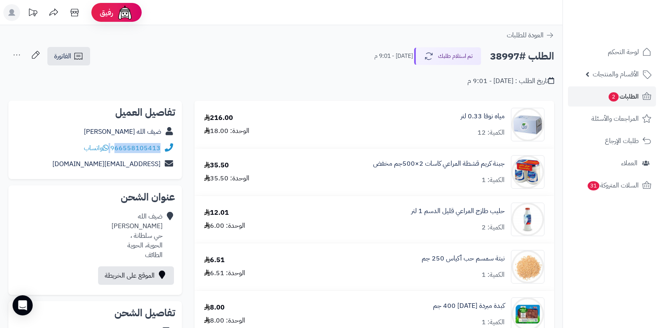
drag, startPoint x: 111, startPoint y: 147, endPoint x: 116, endPoint y: 147, distance: 5.4
click at [116, 147] on div "966558105413 واتساب" at bounding box center [122, 148] width 77 height 10
copy div "66558105413"
click at [354, 92] on span "الطلبات 2" at bounding box center [622, 96] width 31 height 12
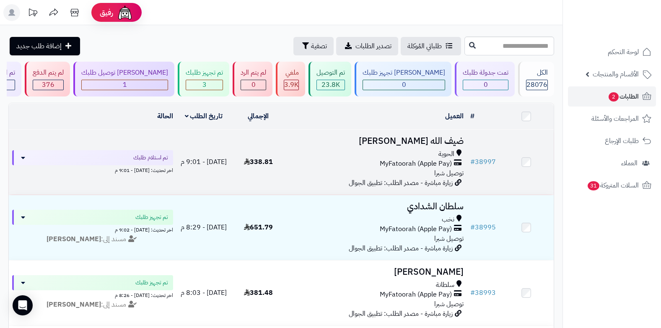
click at [427, 153] on div "الحوية" at bounding box center [376, 154] width 175 height 10
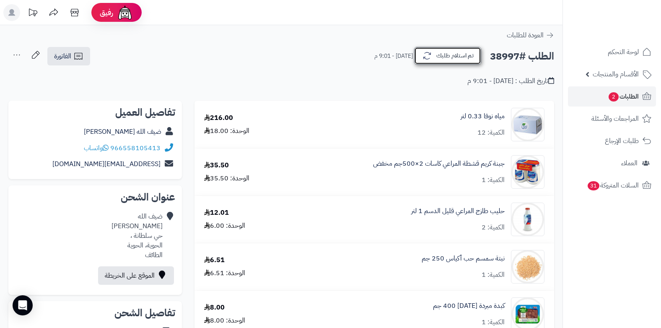
click at [456, 51] on button "تم استلام طلبك" at bounding box center [447, 56] width 67 height 18
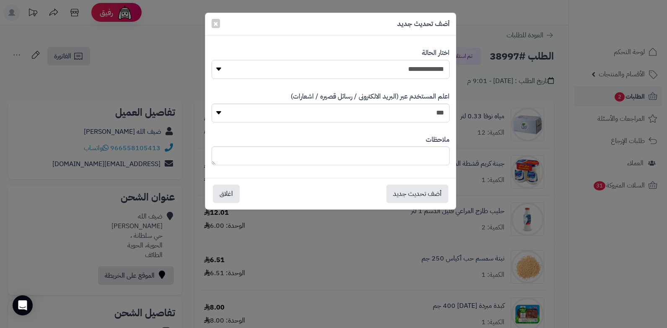
click at [424, 61] on select "**********" at bounding box center [331, 69] width 238 height 19
select select "*"
click at [212, 60] on select "**********" at bounding box center [331, 69] width 238 height 19
click at [401, 152] on textarea at bounding box center [331, 155] width 238 height 19
type textarea "****"
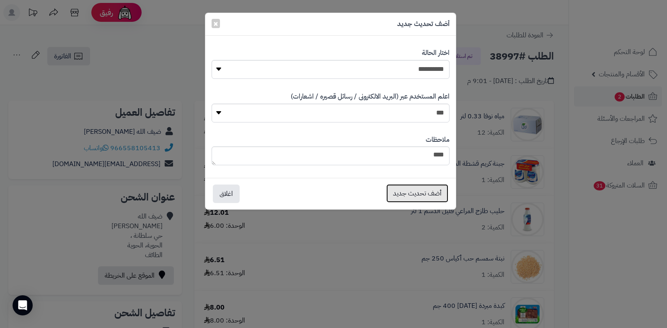
click at [401, 196] on button "أضف تحديث جديد" at bounding box center [417, 193] width 62 height 18
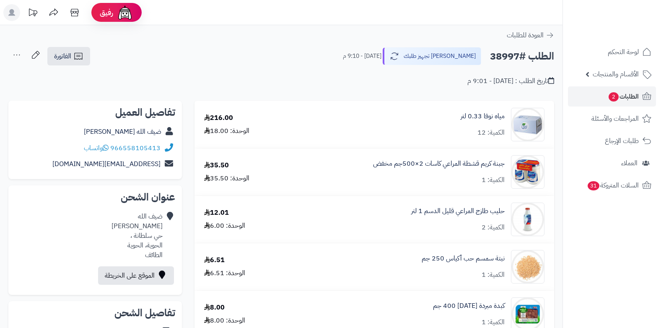
click at [19, 53] on icon at bounding box center [16, 55] width 17 height 17
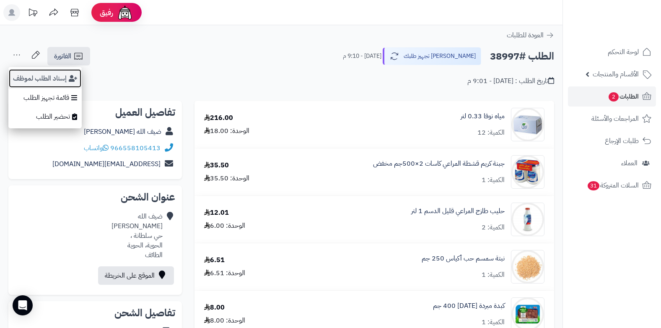
click at [31, 78] on button "إسناد الطلب لموظف" at bounding box center [44, 78] width 73 height 19
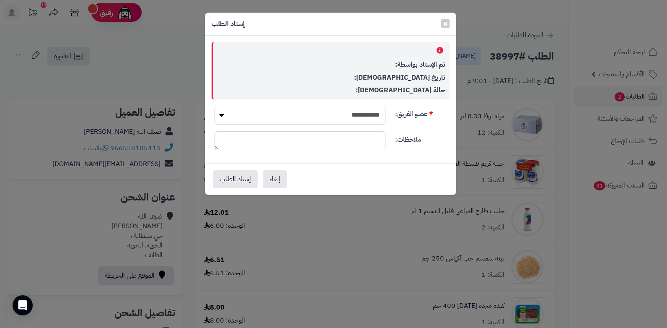
click at [296, 108] on select "**********" at bounding box center [300, 115] width 171 height 19
select select "**"
click at [215, 106] on select "**********" at bounding box center [300, 115] width 171 height 19
click at [237, 173] on button "إسناد الطلب" at bounding box center [235, 178] width 45 height 18
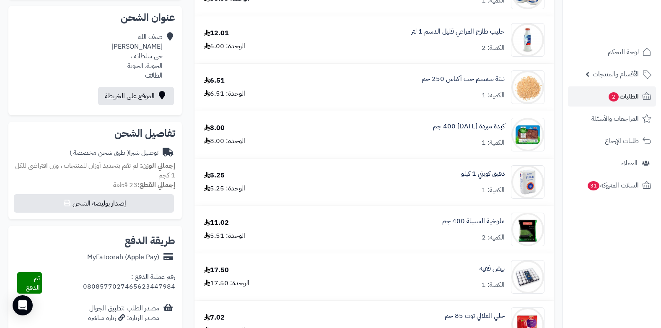
scroll to position [162, 0]
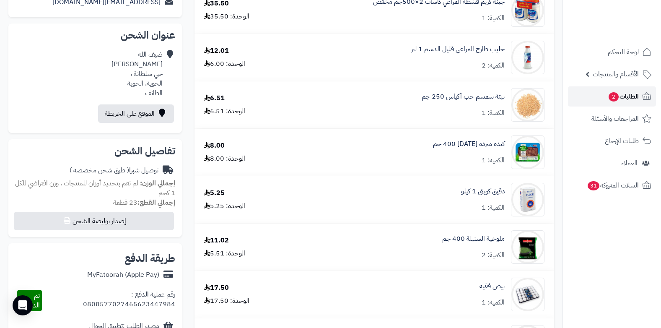
click at [616, 96] on span "2" at bounding box center [613, 96] width 10 height 9
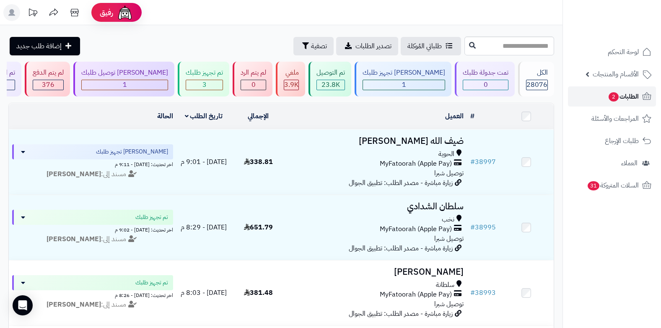
click at [616, 96] on span "2" at bounding box center [613, 96] width 10 height 9
click at [625, 90] on span "الطلبات 2" at bounding box center [622, 96] width 31 height 12
click at [207, 86] on span "3" at bounding box center [204, 85] width 4 height 10
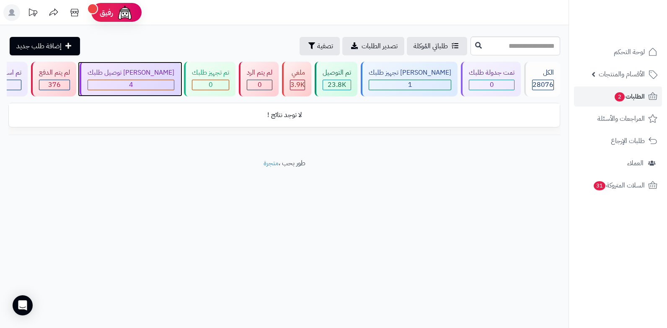
click at [154, 87] on div "4" at bounding box center [131, 85] width 86 height 10
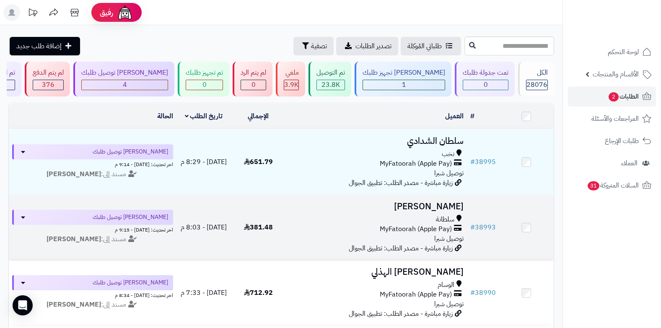
click at [451, 216] on span "سلطانة" at bounding box center [445, 220] width 18 height 10
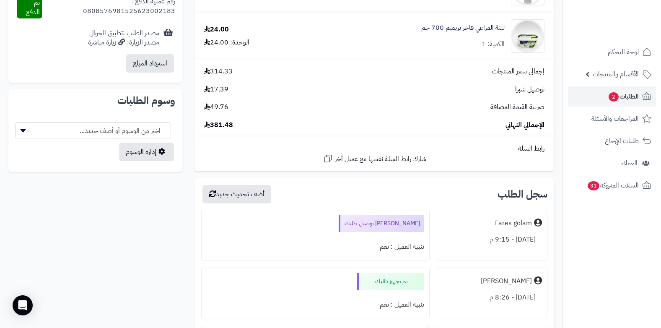
scroll to position [419, 0]
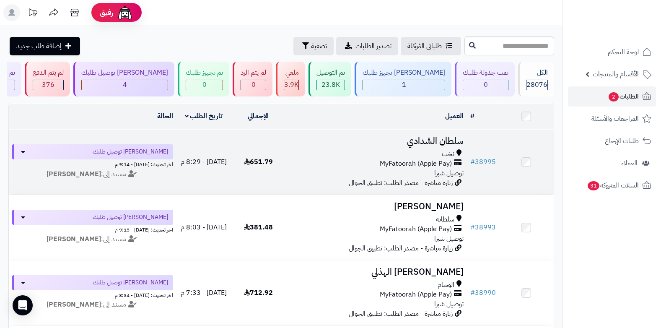
click at [424, 163] on span "MyFatoorah (Apple Pay)" at bounding box center [416, 164] width 72 height 10
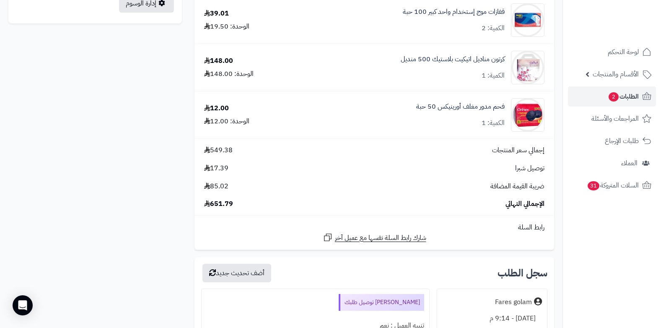
scroll to position [587, 0]
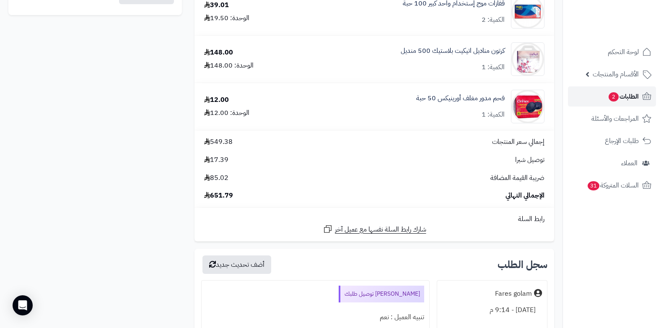
click at [624, 99] on span "الطلبات 2" at bounding box center [622, 96] width 31 height 12
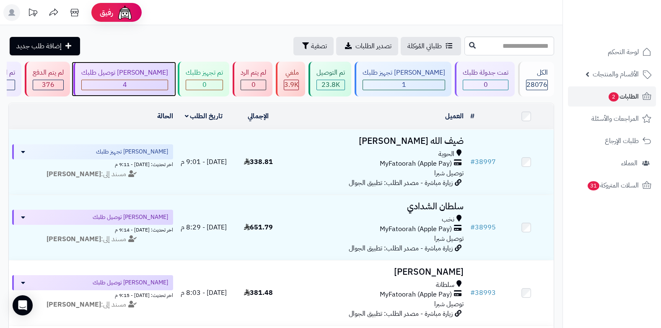
click at [127, 83] on span "4" at bounding box center [125, 85] width 4 height 10
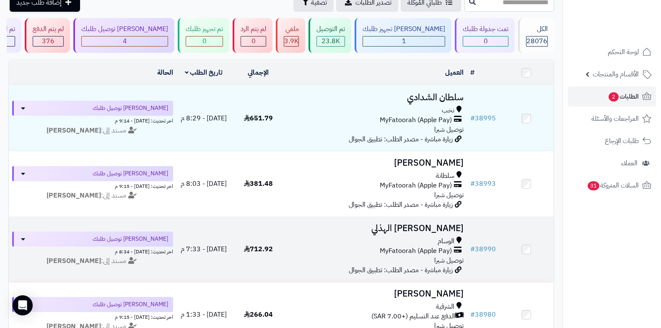
scroll to position [151, 0]
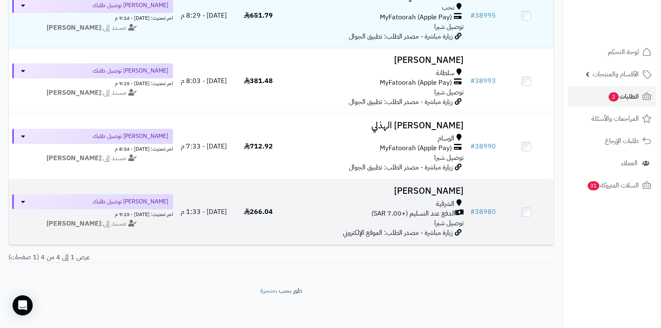
click at [413, 210] on span "الدفع عند التسليم (+7.00 SAR)" at bounding box center [413, 214] width 84 height 10
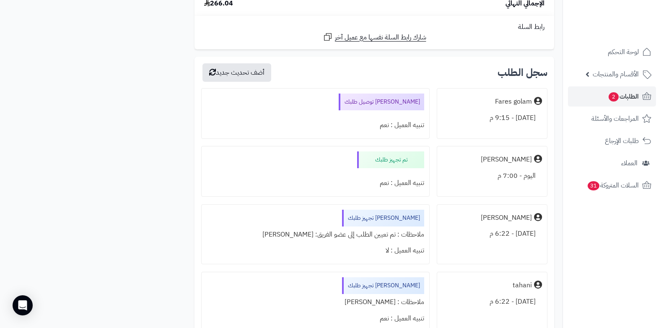
scroll to position [1173, 0]
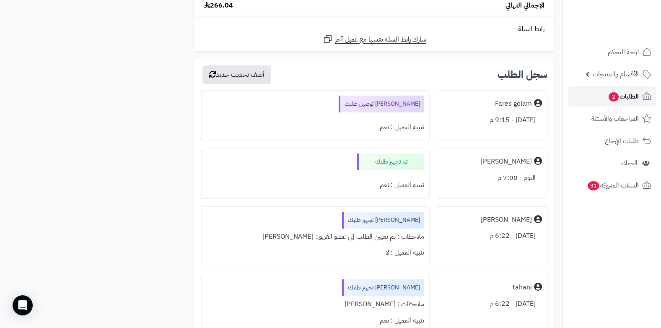
click at [624, 96] on span "الطلبات 2" at bounding box center [622, 96] width 31 height 12
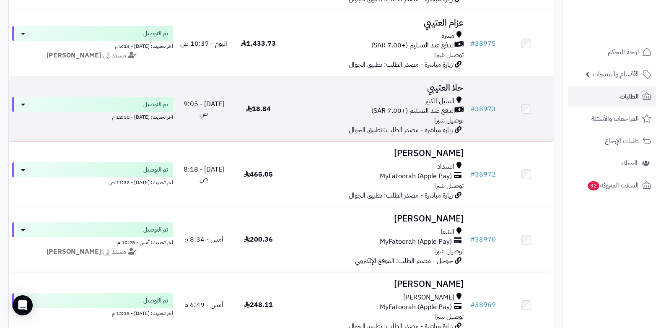
scroll to position [922, 0]
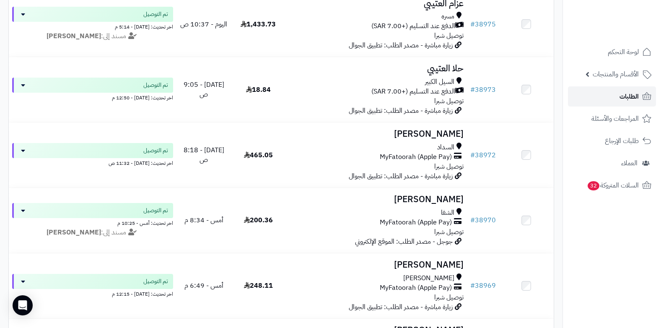
click at [622, 93] on span "الطلبات" at bounding box center [628, 96] width 19 height 12
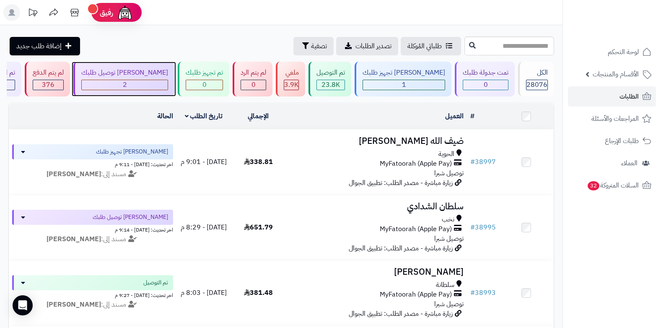
click at [168, 86] on div "2" at bounding box center [125, 85] width 86 height 10
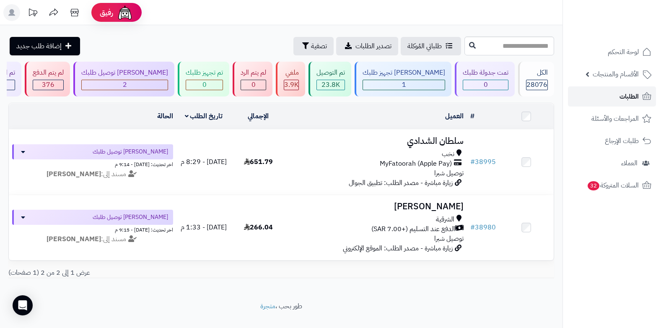
click at [631, 93] on span "الطلبات" at bounding box center [628, 96] width 19 height 12
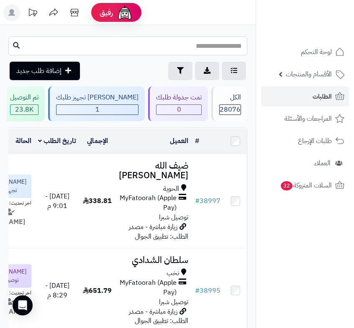
click at [235, 43] on input "text" at bounding box center [127, 45] width 239 height 19
type input "*****"
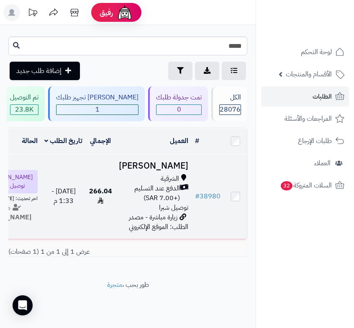
click at [183, 203] on icon at bounding box center [184, 192] width 8 height 19
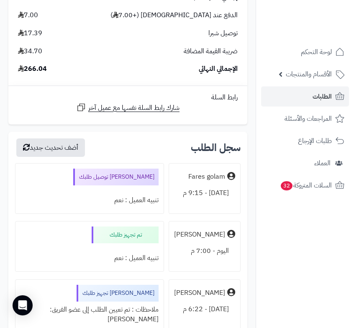
scroll to position [1969, 0]
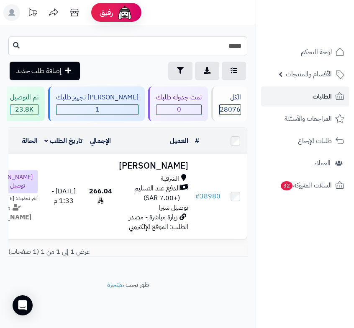
click at [208, 47] on input "*****" at bounding box center [127, 45] width 239 height 19
type input "*****"
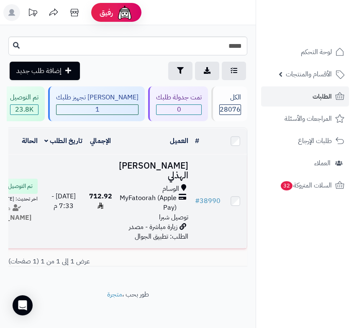
click at [158, 205] on span "MyFatoorah (Apple Pay)" at bounding box center [148, 202] width 58 height 19
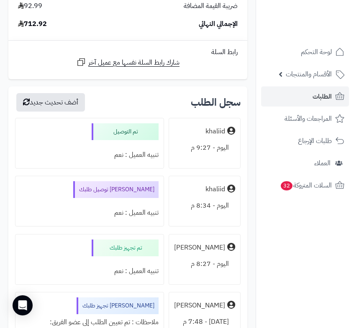
scroll to position [3980, 0]
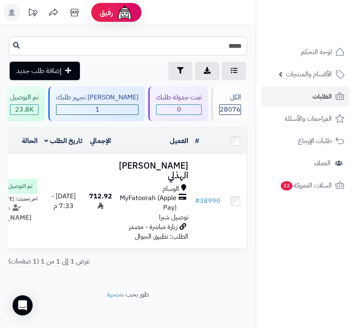
click at [182, 51] on input "*****" at bounding box center [127, 45] width 239 height 19
type input "*****"
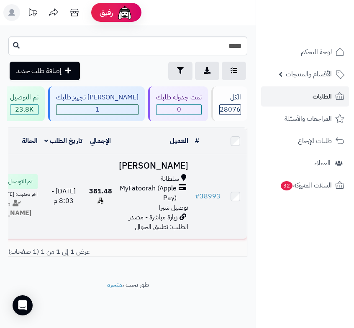
click at [158, 203] on span "MyFatoorah (Apple Pay)" at bounding box center [148, 192] width 58 height 19
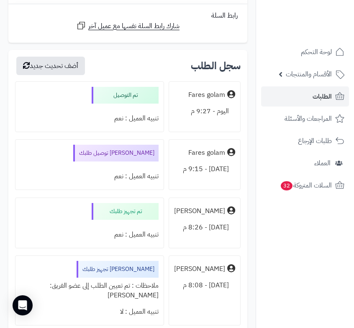
scroll to position [880, 0]
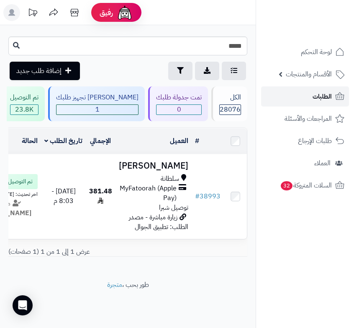
click at [328, 94] on span "الطلبات" at bounding box center [322, 96] width 19 height 12
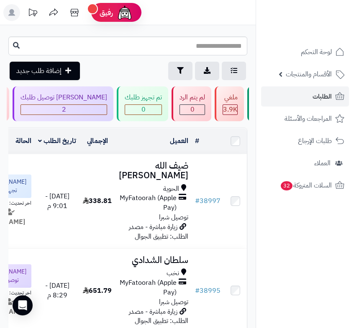
scroll to position [0, -269]
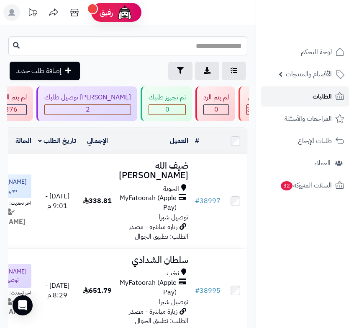
click at [323, 97] on span "الطلبات" at bounding box center [322, 96] width 19 height 12
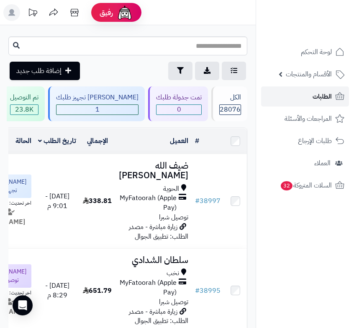
click at [324, 96] on span "الطلبات" at bounding box center [322, 96] width 19 height 12
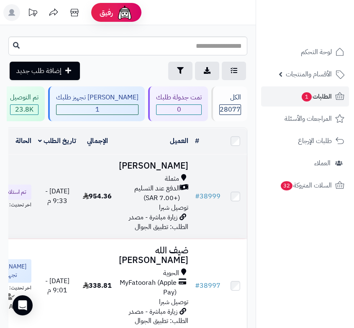
click at [148, 200] on span "الدفع عند التسليم (+7.00 SAR)" at bounding box center [149, 192] width 61 height 19
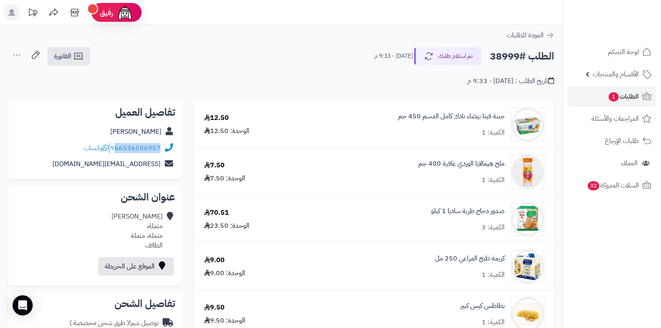
drag, startPoint x: 111, startPoint y: 148, endPoint x: 116, endPoint y: 148, distance: 5.0
click at [116, 148] on div "966536506957 واتساب" at bounding box center [122, 148] width 77 height 10
click at [354, 96] on link "الطلبات 1" at bounding box center [612, 96] width 88 height 20
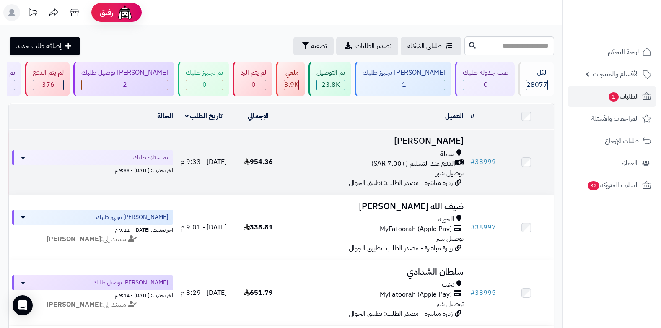
click at [444, 159] on span "الدفع عند التسليم (+7.00 SAR)" at bounding box center [413, 164] width 84 height 10
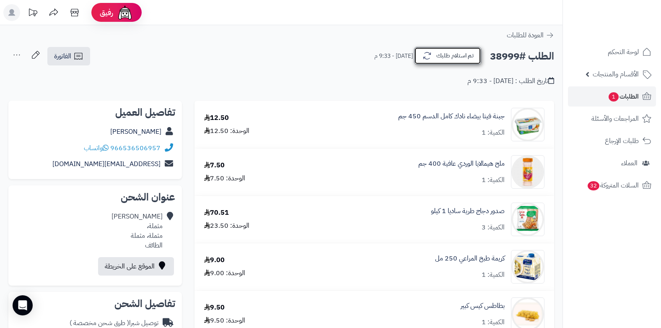
click at [435, 59] on button "تم استلام طلبك" at bounding box center [447, 56] width 67 height 18
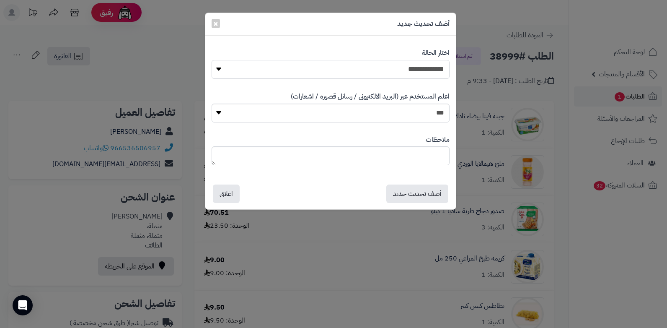
click at [441, 71] on select "**********" at bounding box center [331, 69] width 238 height 19
select select "*"
click at [212, 60] on select "**********" at bounding box center [331, 69] width 238 height 19
click at [406, 141] on div "ملاحظات" at bounding box center [331, 150] width 238 height 43
click at [401, 148] on div "ملاحظات" at bounding box center [331, 150] width 238 height 43
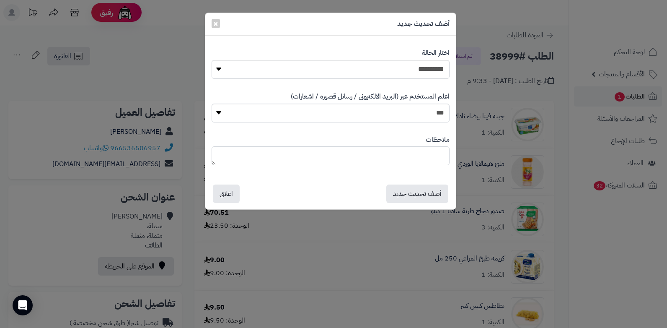
click at [401, 148] on textarea at bounding box center [331, 155] width 238 height 19
type textarea "***"
click at [401, 199] on button "أضف تحديث جديد" at bounding box center [417, 193] width 62 height 18
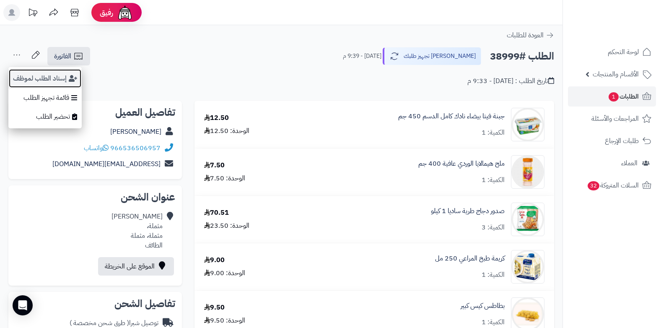
click at [53, 83] on button "إسناد الطلب لموظف" at bounding box center [44, 78] width 73 height 19
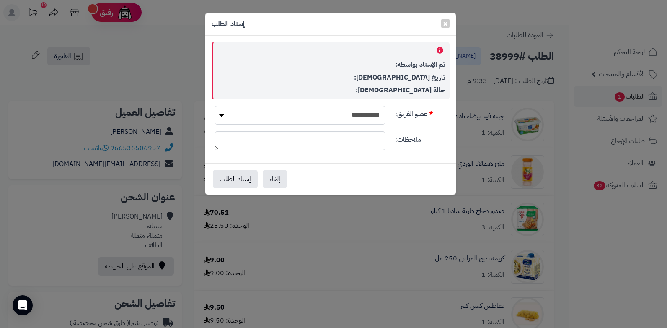
click at [337, 110] on select "**********" at bounding box center [300, 115] width 171 height 19
select select "**"
click at [215, 106] on select "**********" at bounding box center [300, 115] width 171 height 19
click at [235, 178] on button "إسناد الطلب" at bounding box center [235, 178] width 45 height 18
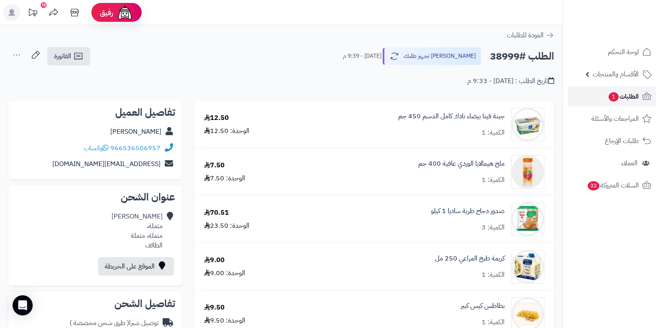
click at [635, 95] on span "الطلبات 1" at bounding box center [622, 96] width 31 height 12
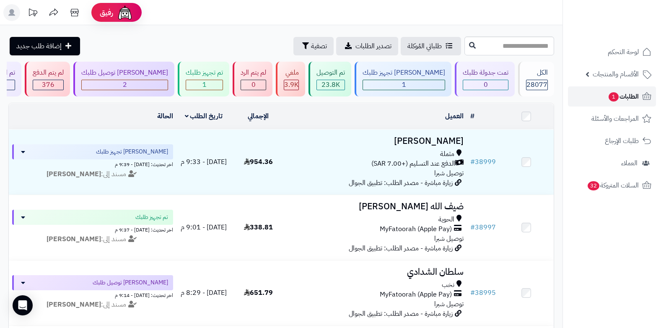
click at [623, 87] on link "الطلبات 1" at bounding box center [612, 96] width 88 height 20
click at [613, 96] on span "1" at bounding box center [613, 96] width 10 height 9
click at [603, 95] on link "الطلبات 1" at bounding box center [612, 96] width 88 height 20
click at [605, 97] on link "الطلبات 1" at bounding box center [612, 96] width 88 height 20
click at [635, 93] on span "الطلبات 1" at bounding box center [622, 96] width 31 height 12
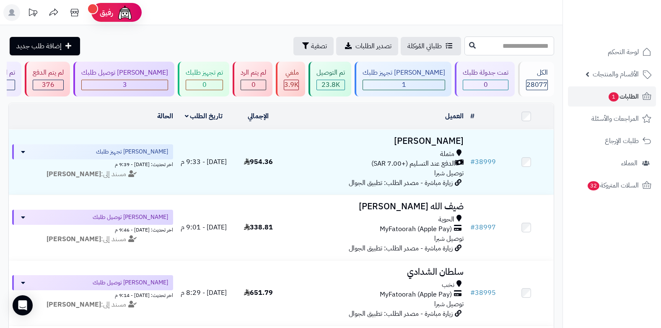
click at [520, 49] on input "text" at bounding box center [509, 45] width 90 height 19
type input "*****"
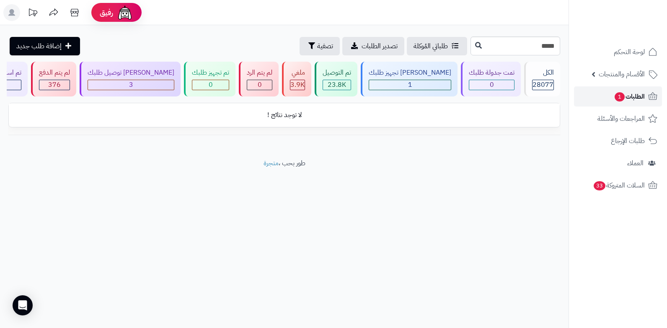
click at [637, 98] on span "الطلبات 1" at bounding box center [629, 96] width 31 height 12
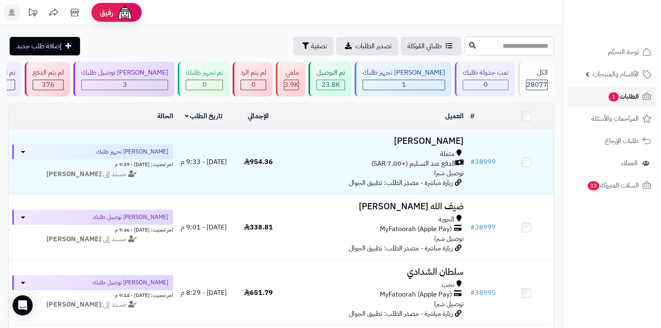
click at [624, 99] on span "الطلبات 1" at bounding box center [622, 96] width 31 height 12
click at [626, 94] on span "الطلبات 1" at bounding box center [622, 96] width 31 height 12
click at [602, 97] on link "الطلبات 1" at bounding box center [612, 96] width 88 height 20
click at [626, 95] on span "الطلبات 1" at bounding box center [622, 96] width 31 height 12
click at [608, 95] on span "1" at bounding box center [613, 96] width 10 height 9
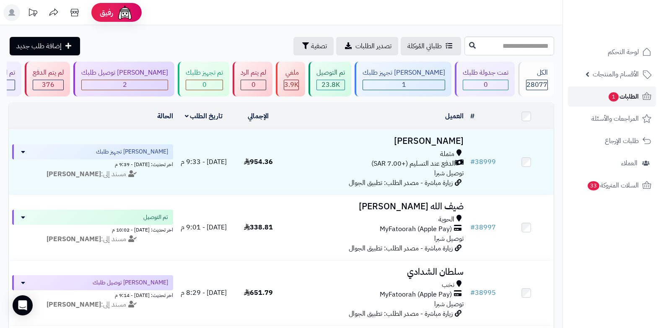
click at [595, 102] on link "الطلبات 1" at bounding box center [612, 96] width 88 height 20
click at [615, 101] on span "الطلبات 1" at bounding box center [622, 96] width 31 height 12
click at [618, 96] on span "الطلبات 1" at bounding box center [622, 96] width 31 height 12
click at [621, 99] on span "الطلبات 1" at bounding box center [622, 96] width 31 height 12
click at [623, 98] on span "الطلبات 1" at bounding box center [622, 96] width 31 height 12
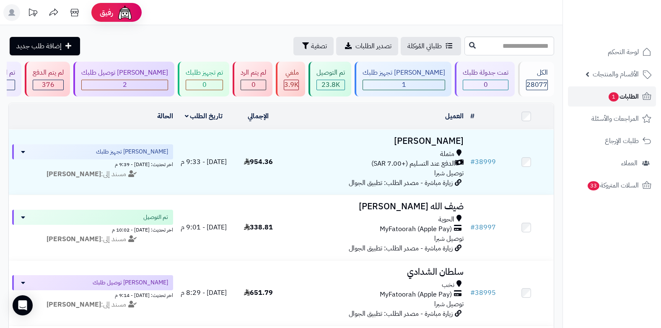
click at [624, 96] on span "الطلبات 1" at bounding box center [622, 96] width 31 height 12
